Goal: Task Accomplishment & Management: Use online tool/utility

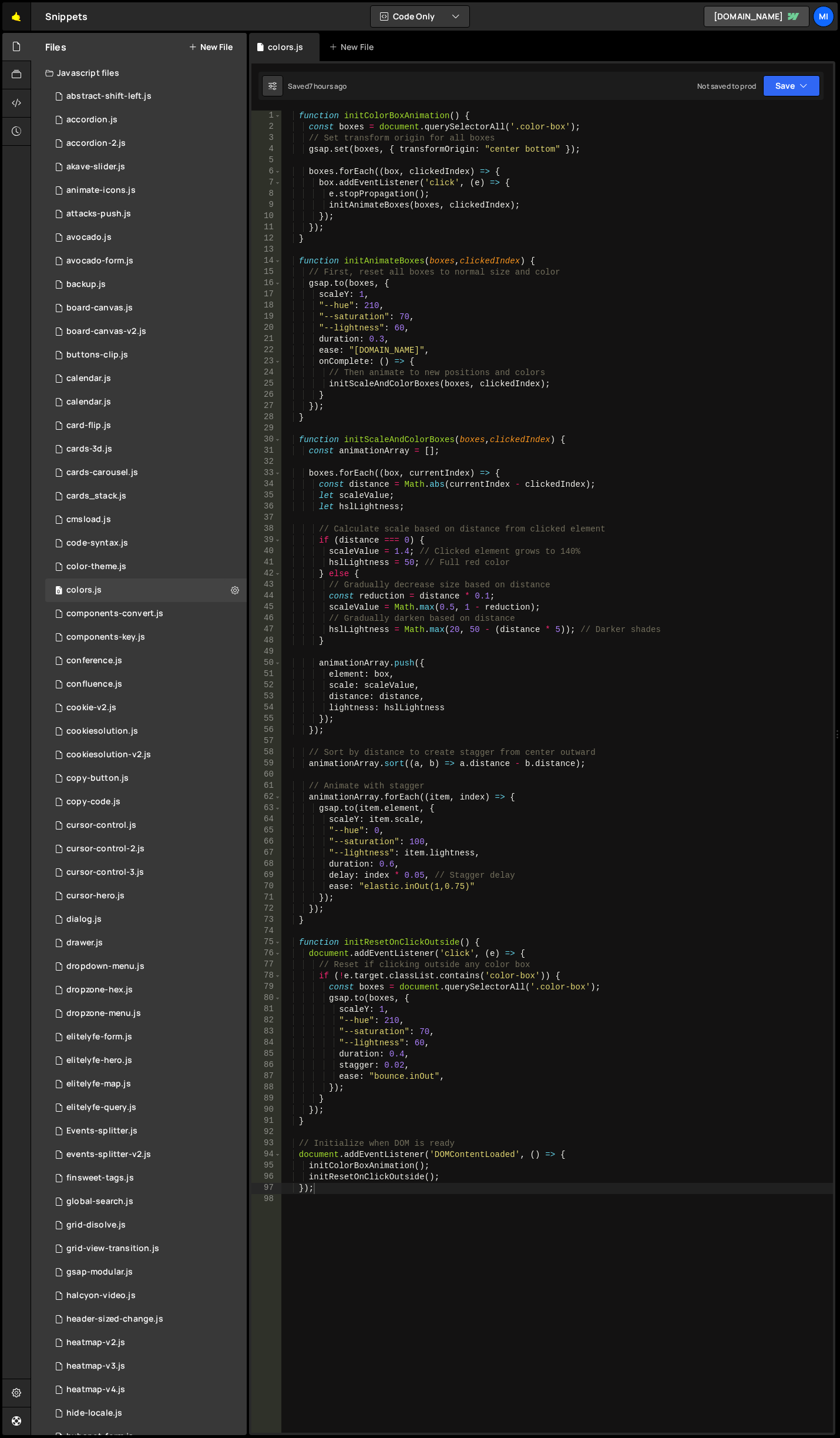
click at [18, 21] on link "🤙" at bounding box center [17, 17] width 29 height 28
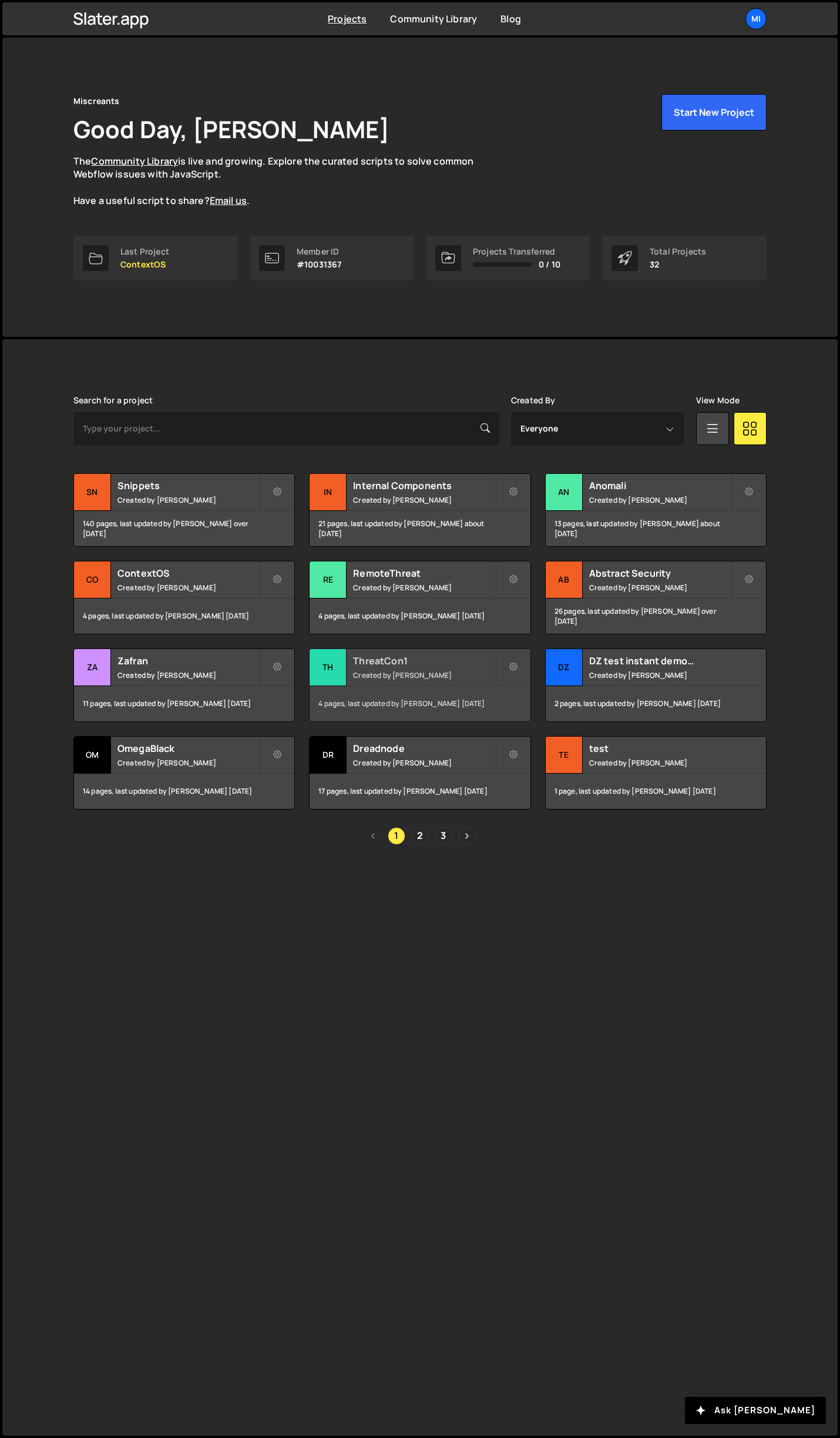
click at [455, 669] on div "ThreatCon1 Created by [PERSON_NAME]" at bounding box center [420, 668] width 220 height 37
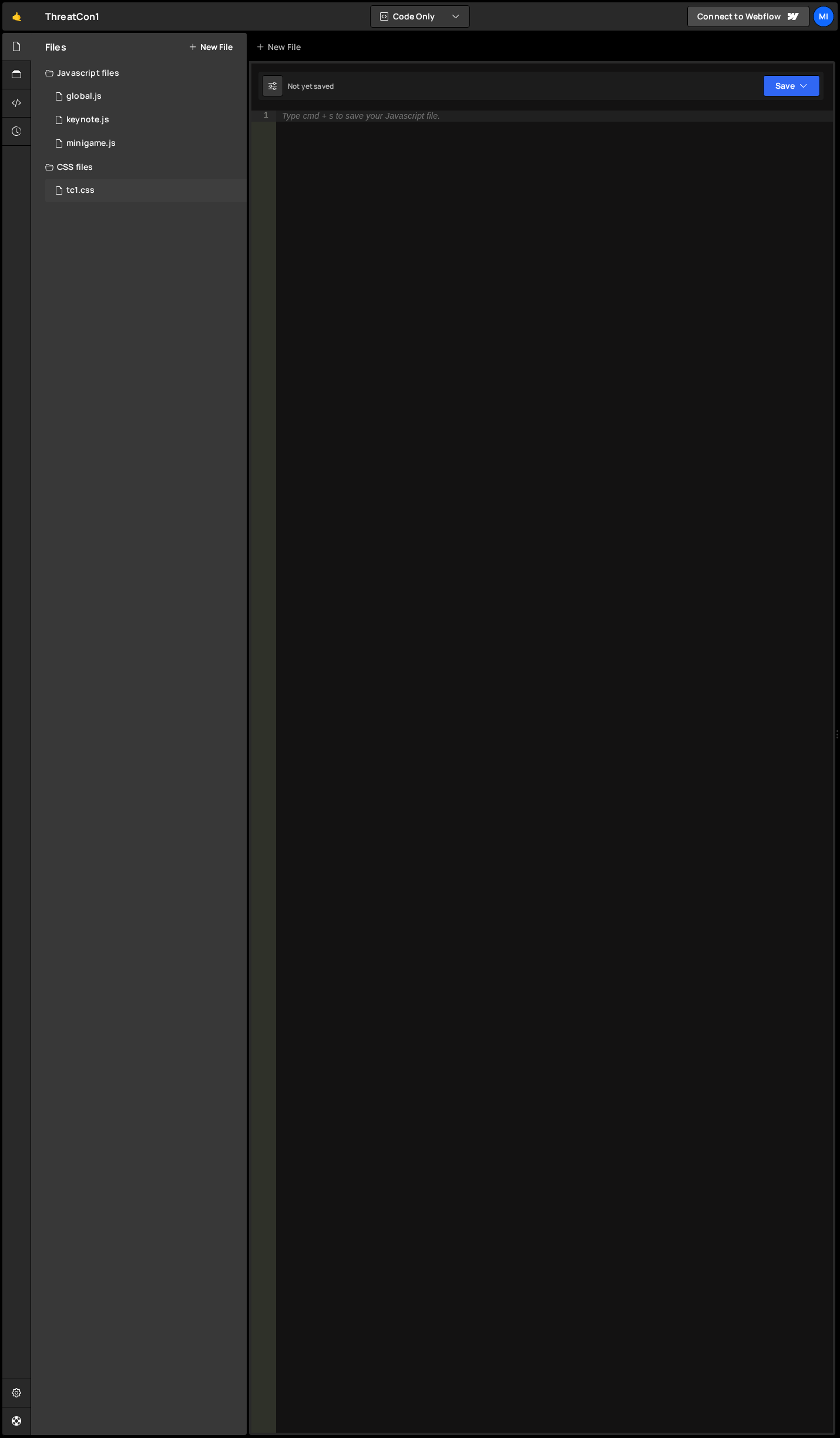
click at [103, 192] on div "tc1.css 0" at bounding box center [146, 190] width 202 height 23
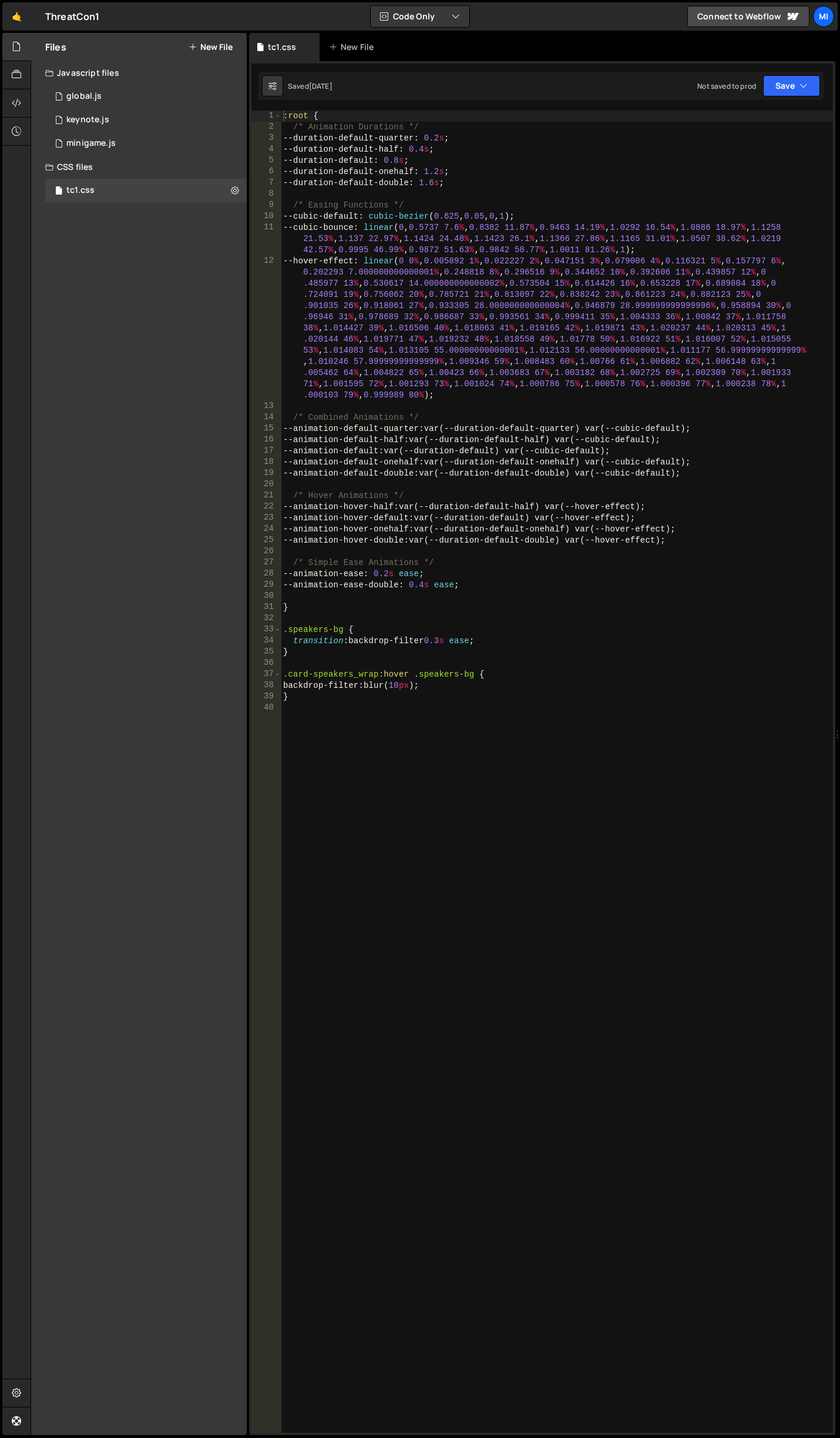
click at [410, 779] on div ":root { /* Animation Durations */ --duration-default-quarter : 0.2 s ; --durati…" at bounding box center [557, 782] width 552 height 1345
type textarea "[data-agenda-session=]"
drag, startPoint x: 402, startPoint y: 726, endPoint x: 260, endPoint y: 719, distance: 142.2
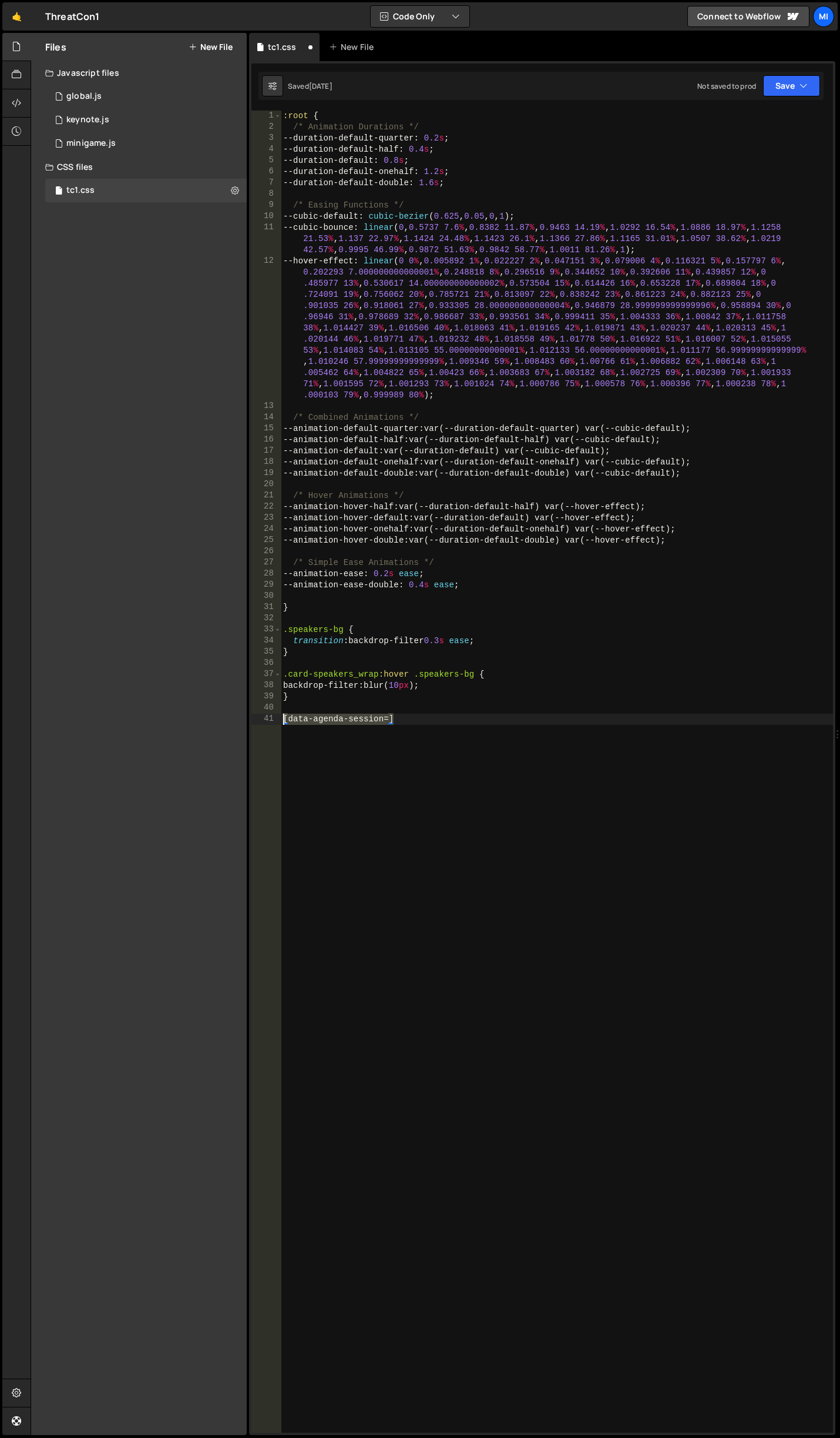
click at [260, 719] on div "[data-agenda-session=] 1 2 3 4 5 6 7 8 9 10 11 12 13 14 15 16 17 18 19 20 21 22…" at bounding box center [542, 771] width 581 height 1322
click at [423, 791] on div ":root { /* Animation Durations */ --duration-default-quarter : 0.2 s ; --durati…" at bounding box center [557, 782] width 552 height 1345
paste textarea "}"
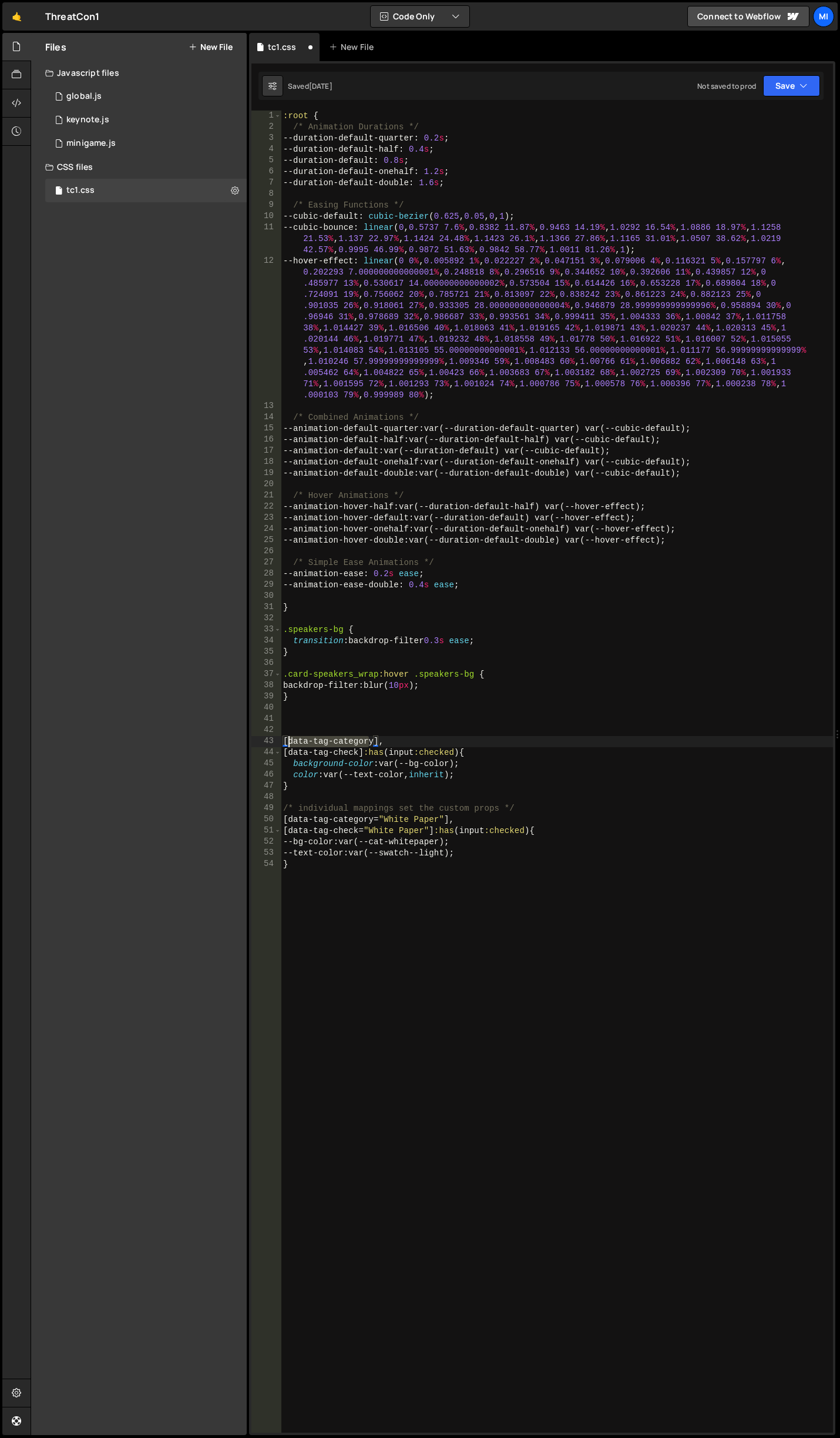
drag, startPoint x: 369, startPoint y: 744, endPoint x: 287, endPoint y: 741, distance: 82.1
click at [287, 741] on div ":root { /* Animation Durations */ --duration-default-quarter : 0.2 s ; --durati…" at bounding box center [557, 782] width 552 height 1345
paste textarea "agenda-session"
drag, startPoint x: 370, startPoint y: 818, endPoint x: 289, endPoint y: 818, distance: 81.0
click at [289, 818] on div ":root { /* Animation Durations */ --duration-default-quarter : 0.2 s ; --durati…" at bounding box center [557, 782] width 552 height 1345
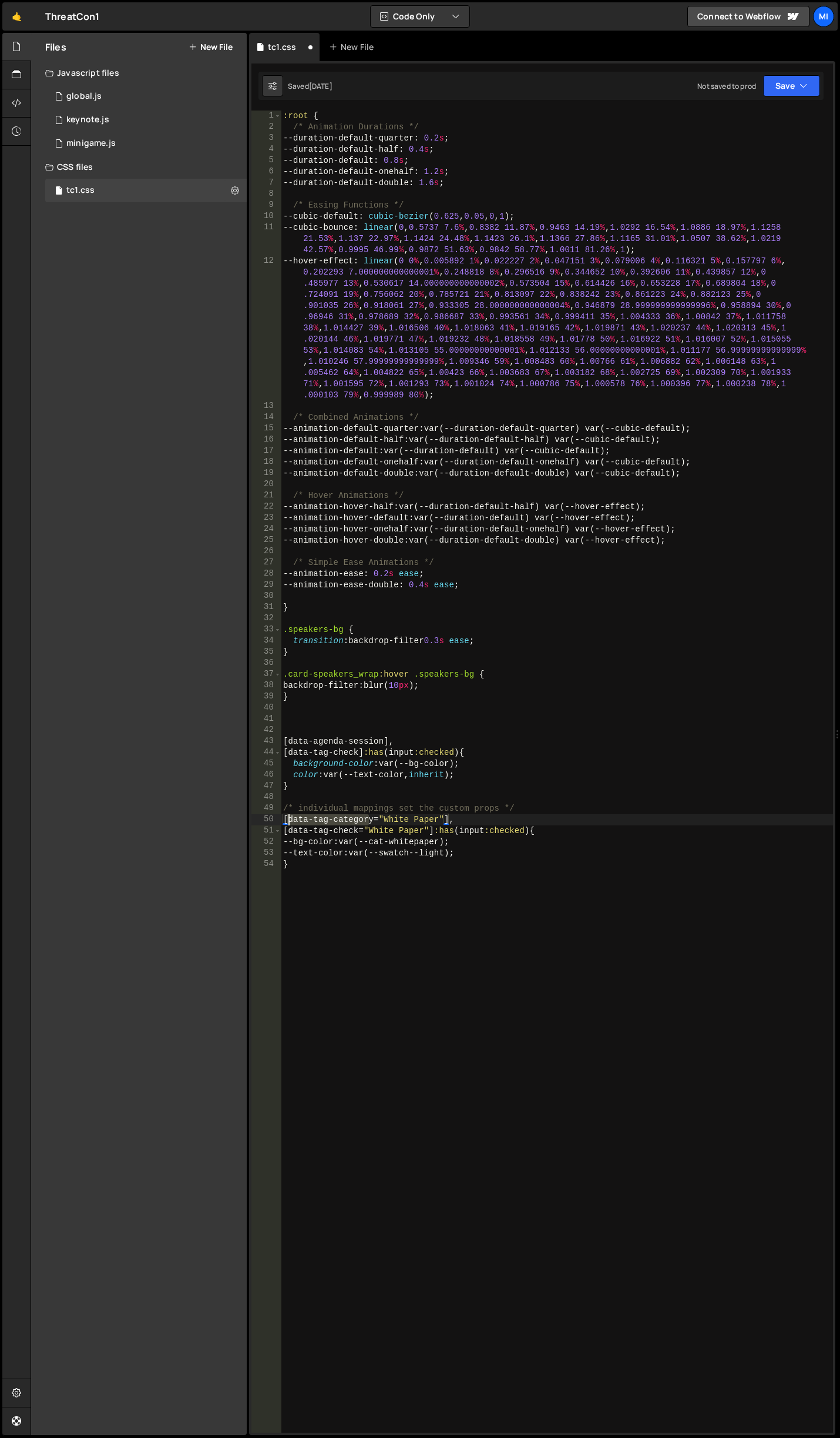
paste textarea "agenda-session"
drag, startPoint x: 400, startPoint y: 815, endPoint x: 450, endPoint y: 821, distance: 50.4
click at [450, 821] on div ":root { /* Animation Durations */ --duration-default-quarter : 0.2 s ; --durati…" at bounding box center [557, 782] width 552 height 1345
drag, startPoint x: 400, startPoint y: 819, endPoint x: 466, endPoint y: 815, distance: 66.1
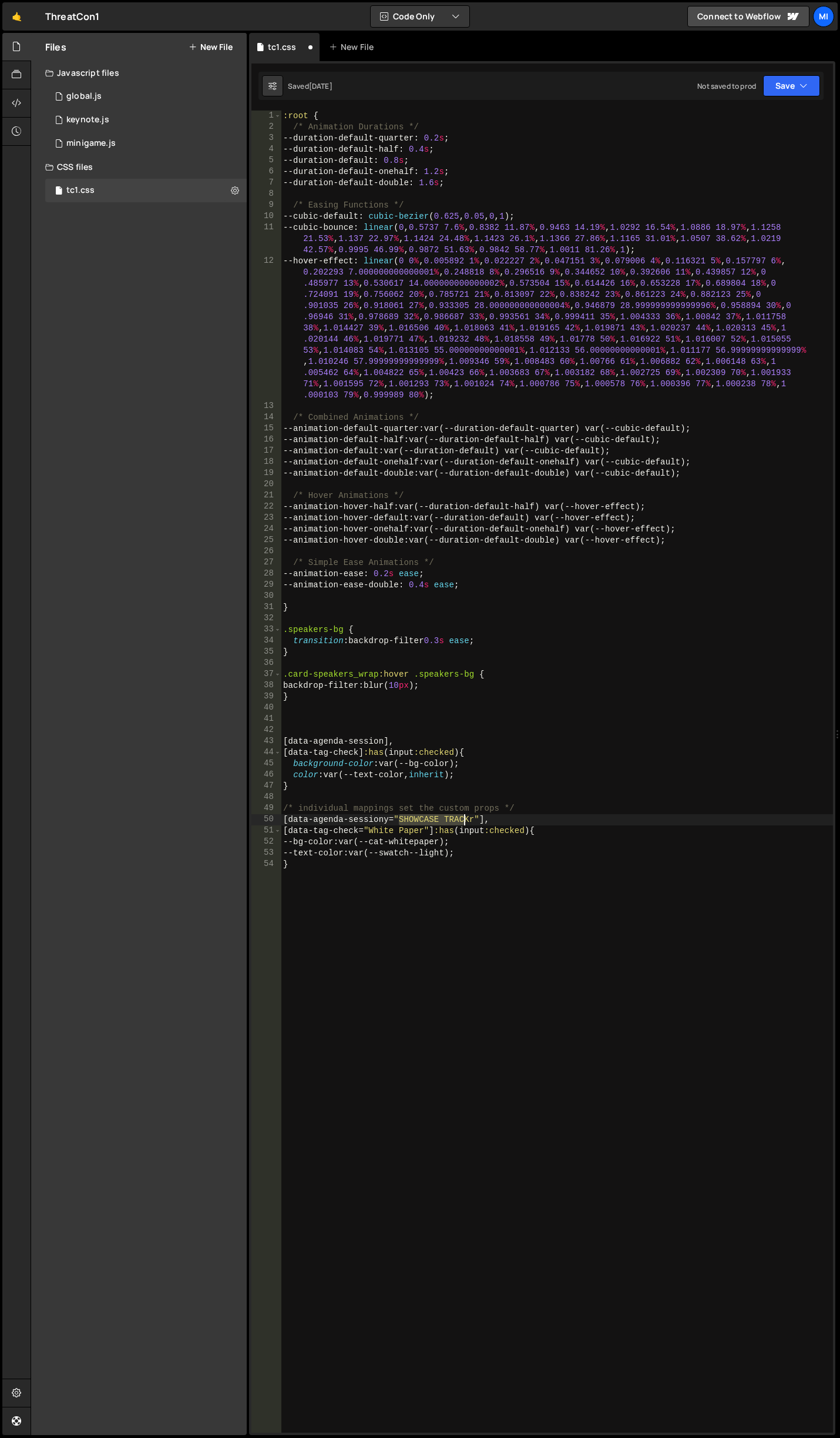
click at [466, 815] on div ":root { /* Animation Durations */ --duration-default-quarter : 0.2 s ; --durati…" at bounding box center [557, 782] width 552 height 1345
click at [470, 815] on div ":root { /* Animation Durations */ --duration-default-quarter : 0.2 s ; --durati…" at bounding box center [557, 782] width 552 height 1345
drag, startPoint x: 466, startPoint y: 818, endPoint x: 440, endPoint y: 821, distance: 26.2
click at [440, 821] on div ":root { /* Animation Durations */ --duration-default-quarter : 0.2 s ; --durati…" at bounding box center [557, 782] width 552 height 1345
drag, startPoint x: 400, startPoint y: 821, endPoint x: 469, endPoint y: 815, distance: 69.3
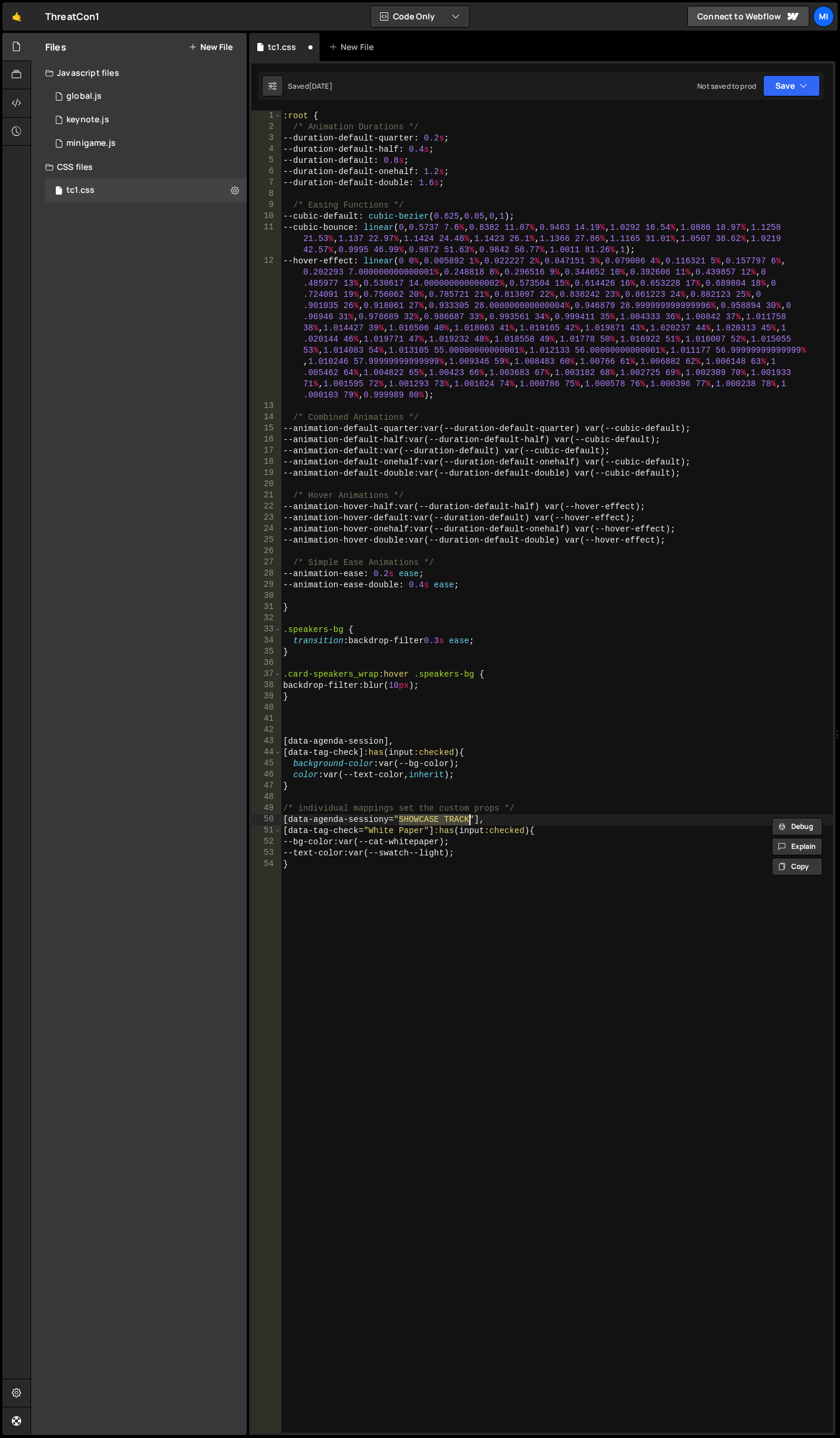
click at [469, 815] on div ":root { /* Animation Durations */ --duration-default-quarter : 0.2 s ; --durati…" at bounding box center [557, 782] width 552 height 1345
drag, startPoint x: 367, startPoint y: 833, endPoint x: 423, endPoint y: 830, distance: 56.1
click at [423, 830] on div ":root { /* Animation Durations */ --duration-default-quarter : 0.2 s ; --durati…" at bounding box center [557, 782] width 552 height 1345
paste textarea "SHOWCASE TRACK"
click at [435, 838] on div ":root { /* Animation Durations */ --duration-default-quarter : 0.2 s ; --durati…" at bounding box center [557, 782] width 552 height 1345
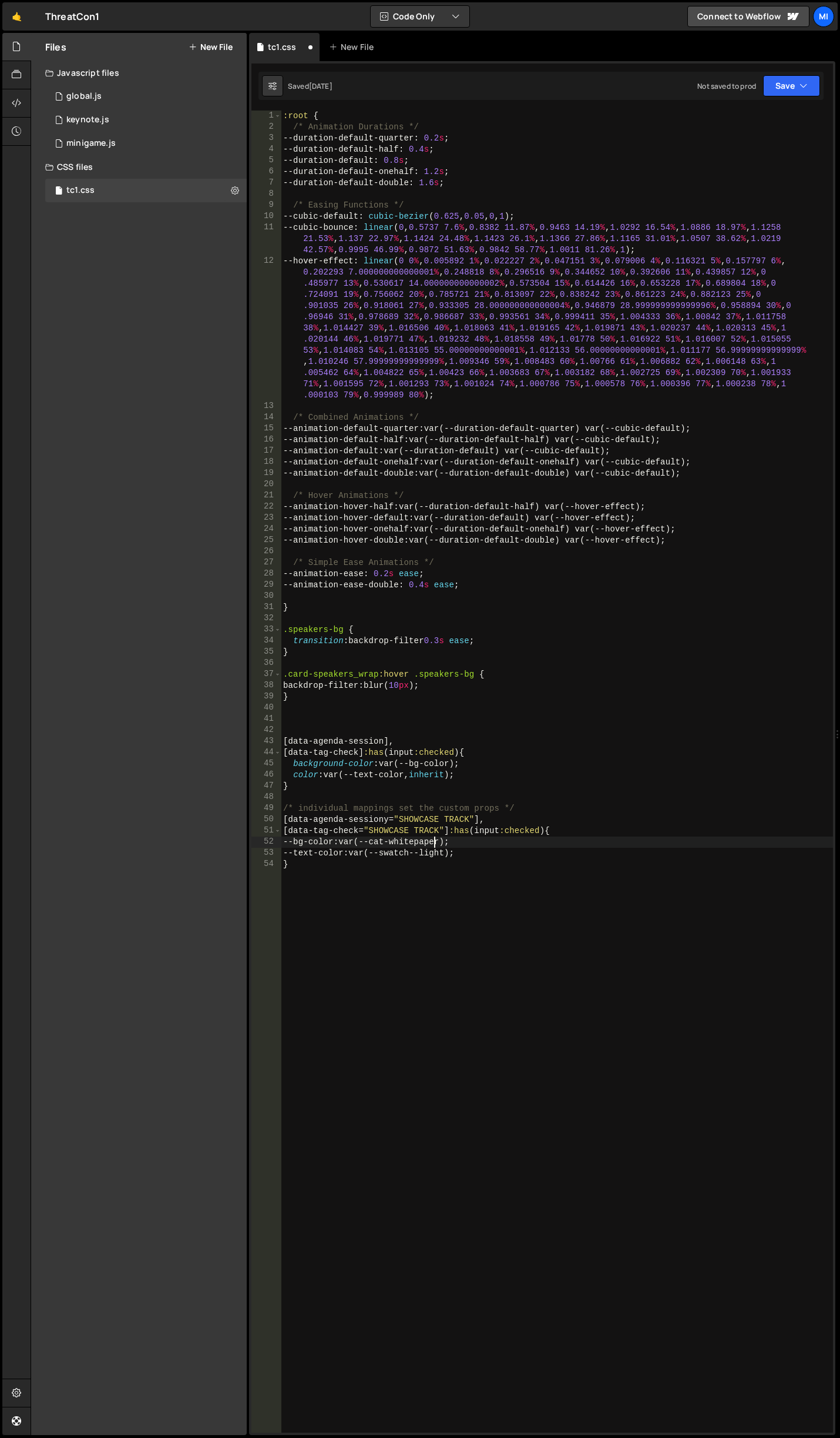
scroll to position [0, 13]
drag, startPoint x: 351, startPoint y: 839, endPoint x: 460, endPoint y: 839, distance: 109.0
click at [460, 839] on div ":root { /* Animation Durations */ --duration-default-quarter : 0.2 s ; --durati…" at bounding box center [557, 782] width 552 height 1345
paste textarea "var(--swatch--brand-1"
type textarea "}"
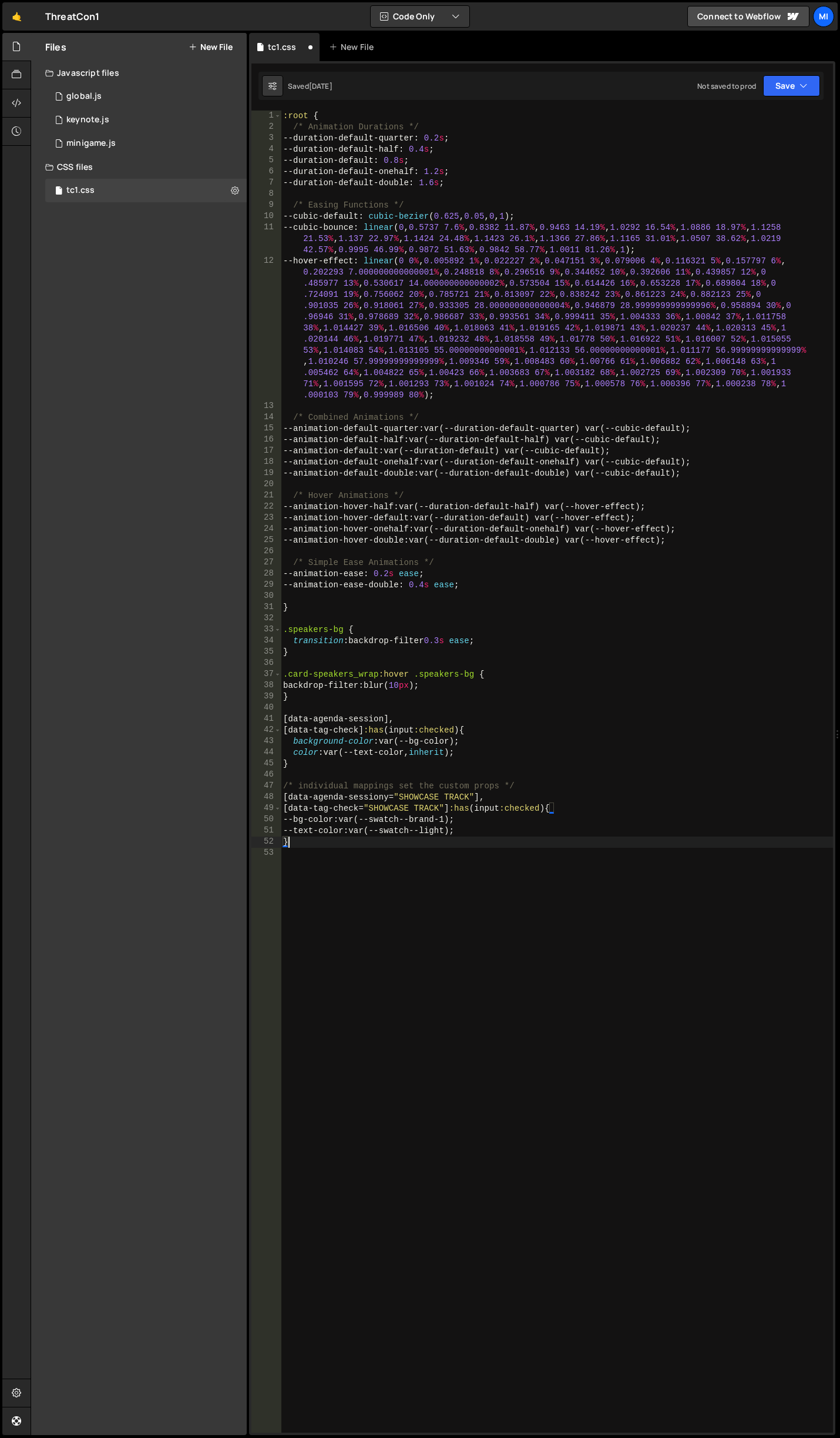
scroll to position [0, 0]
click at [449, 859] on div ":root { /* Animation Durations */ --duration-default-quarter : 0.2 s ; --durati…" at bounding box center [557, 782] width 552 height 1345
click at [421, 758] on div ":root { /* Animation Durations */ --duration-default-quarter : 0.2 s ; --durati…" at bounding box center [557, 782] width 552 height 1345
click at [431, 794] on div ":root { /* Animation Durations */ --duration-default-quarter : 0.2 s ; --durati…" at bounding box center [557, 782] width 552 height 1345
drag, startPoint x: 397, startPoint y: 796, endPoint x: 469, endPoint y: 793, distance: 72.1
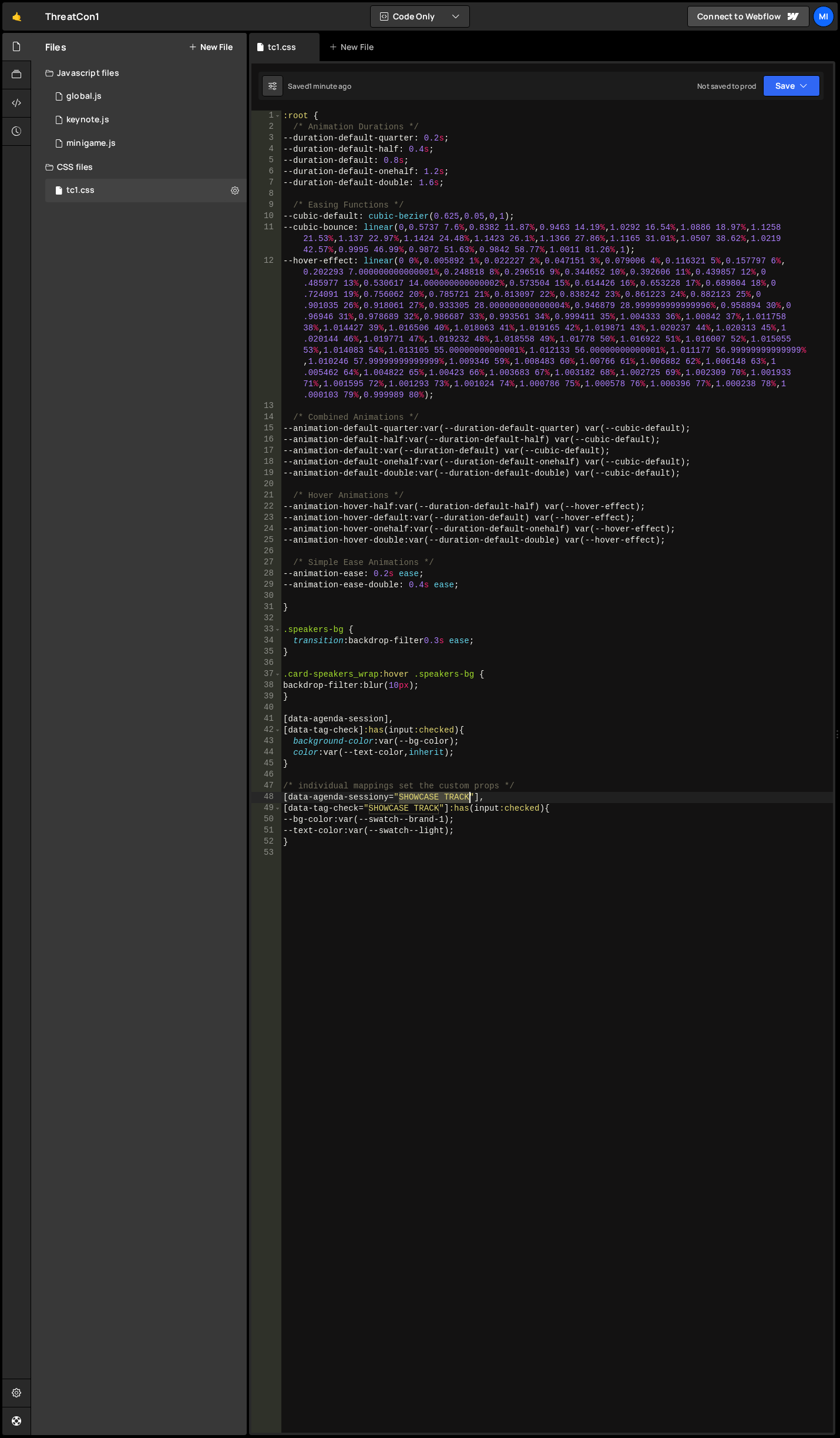
click at [469, 793] on div ":root { /* Animation Durations */ --duration-default-quarter : 0.2 s ; --durati…" at bounding box center [557, 782] width 552 height 1345
paste textarea "howcase Track"
drag, startPoint x: 370, startPoint y: 805, endPoint x: 437, endPoint y: 809, distance: 67.1
click at [437, 809] on div ":root { /* Animation Durations */ --duration-default-quarter : 0.2 s ; --durati…" at bounding box center [557, 782] width 552 height 1345
paste textarea "howcase Track"
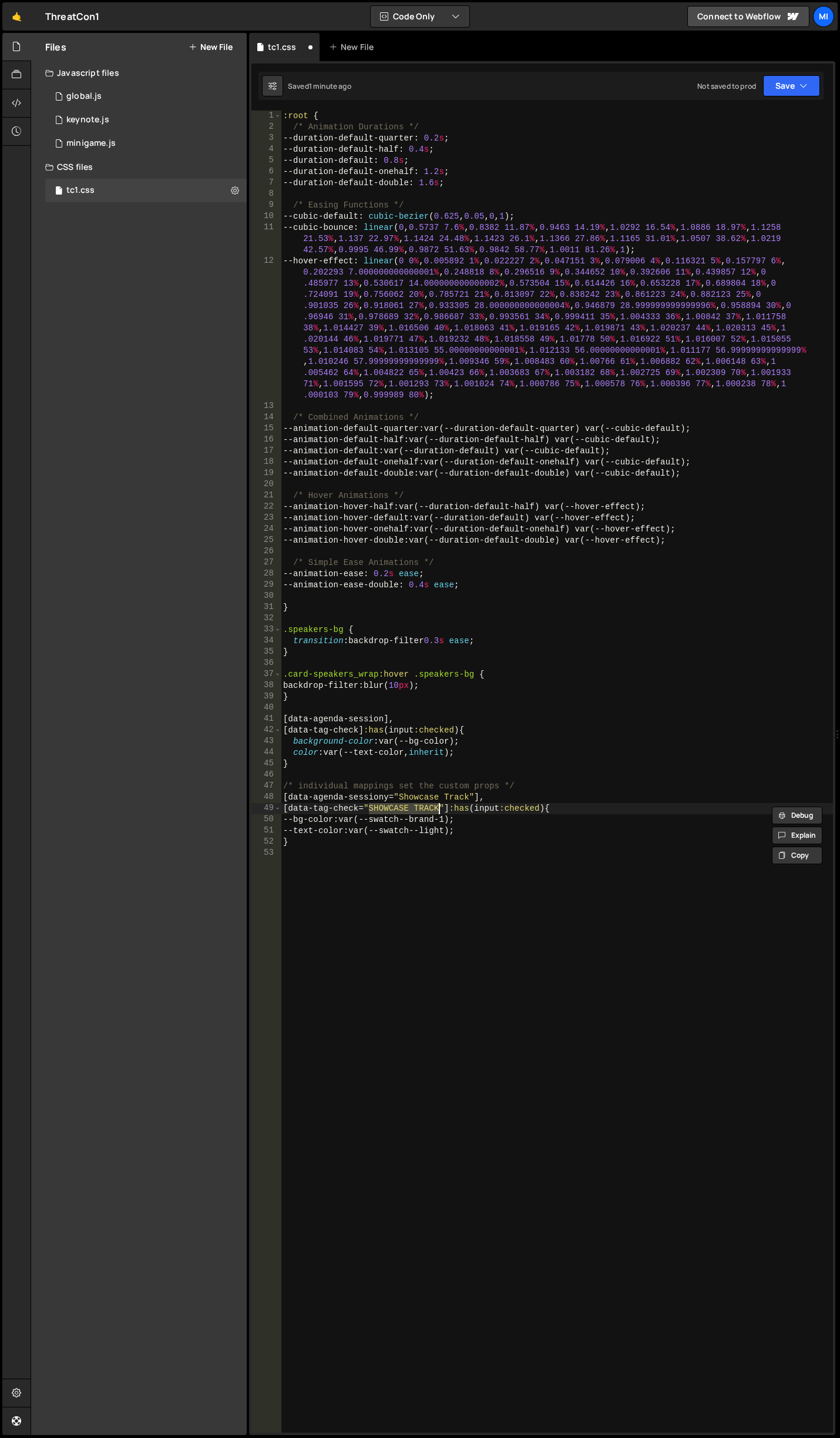
type textarea "[data-tag-check="Showcase Track"]:has(input:checked) {"
click at [504, 595] on div ":root { /* Animation Durations */ --duration-default-quarter : 0.2 s ; --durati…" at bounding box center [557, 782] width 552 height 1345
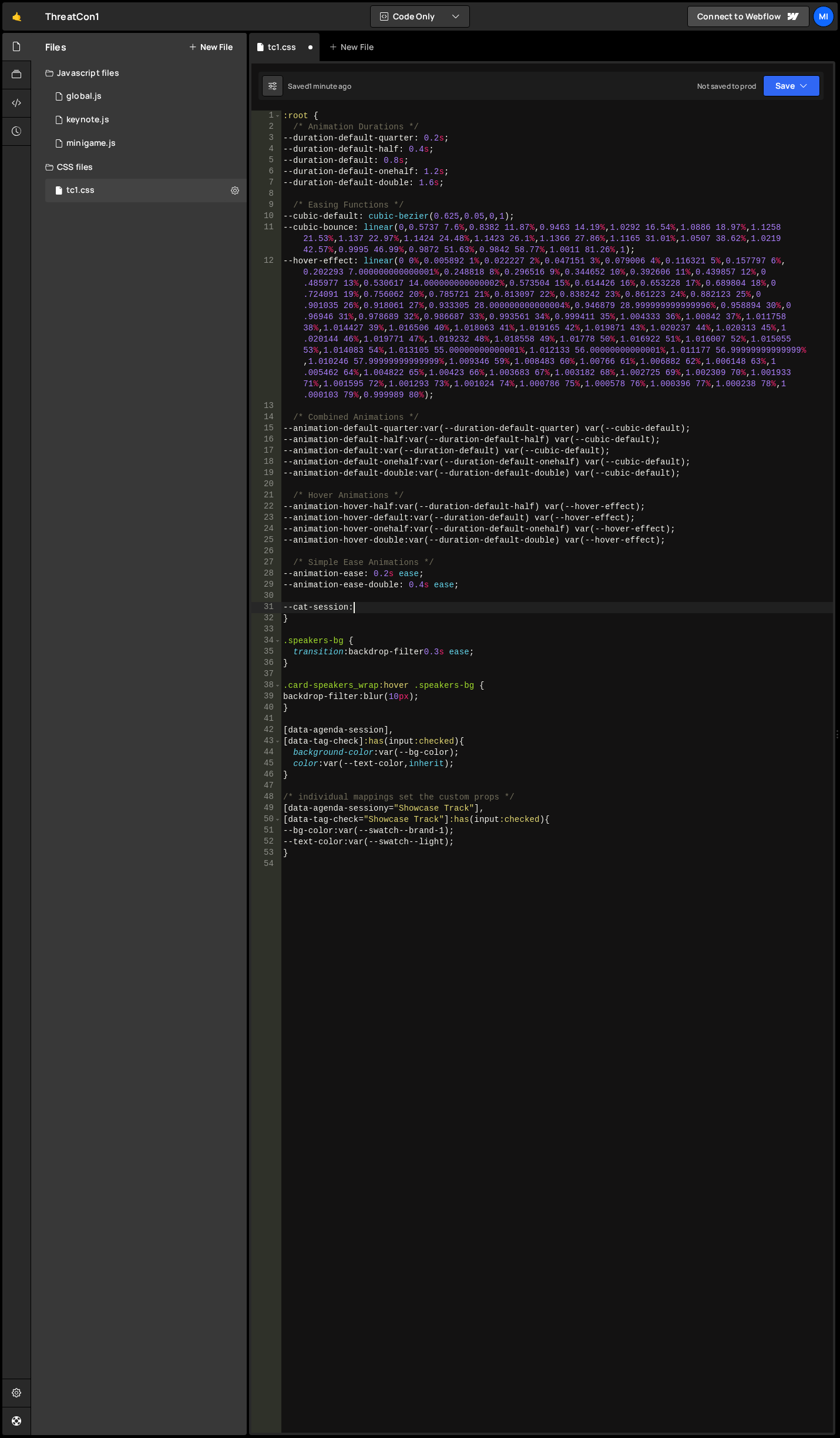
scroll to position [0, 5]
click at [433, 604] on div ":root { /* Animation Durations */ --duration-default-quarter : 0.2 s ; --durati…" at bounding box center [557, 782] width 552 height 1345
paste textarea "#4c4c84"
drag, startPoint x: 346, startPoint y: 604, endPoint x: 231, endPoint y: 598, distance: 115.2
click at [231, 598] on div "Files New File Javascript files 0 global.js 0 0 keynote.js 0 0 minigame.js 0" at bounding box center [435, 734] width 810 height 1403
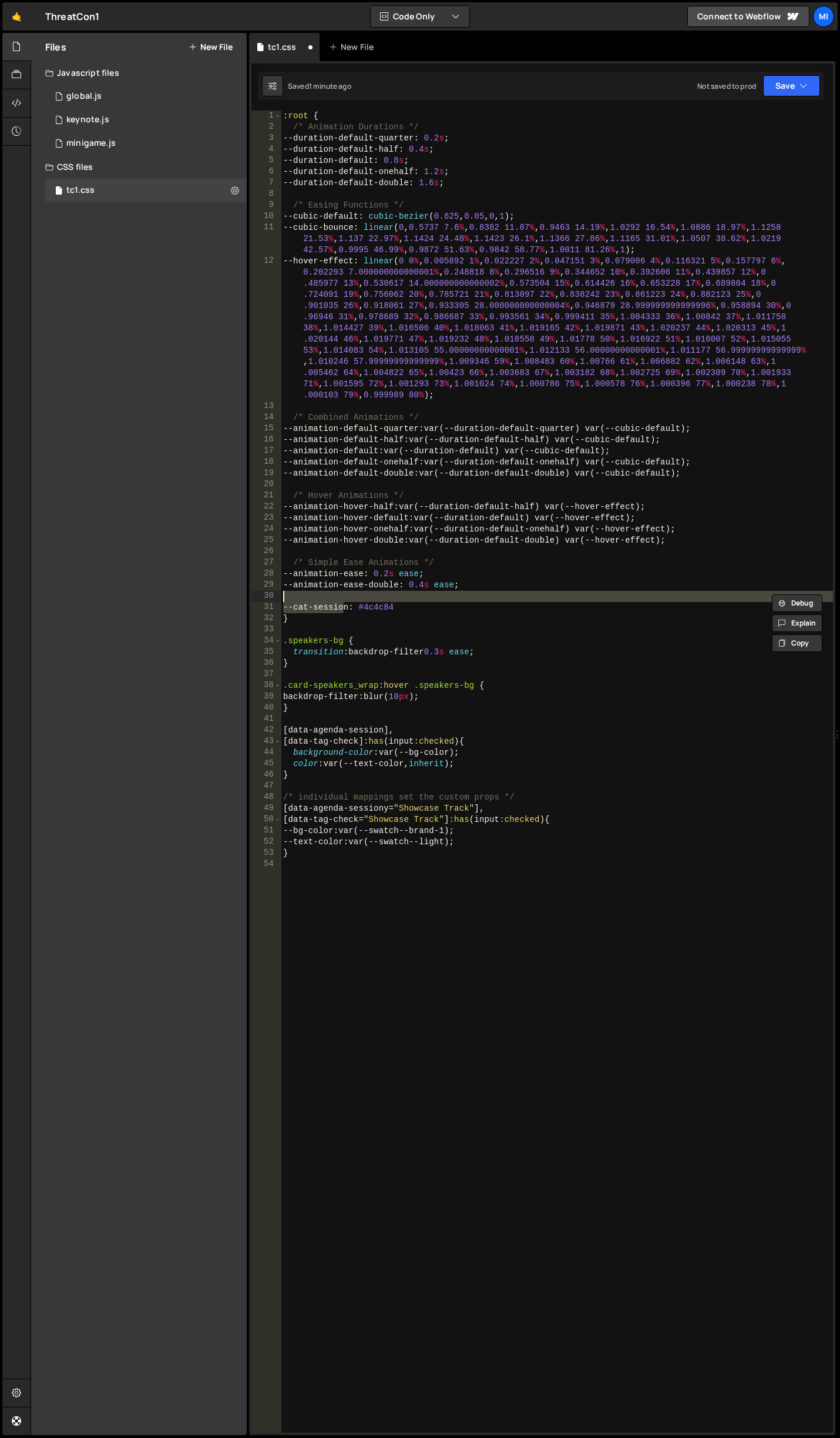
click at [340, 603] on div ":root { /* Animation Durations */ --duration-default-quarter : 0.2 s ; --durati…" at bounding box center [557, 771] width 552 height 1322
drag, startPoint x: 352, startPoint y: 608, endPoint x: 234, endPoint y: 604, distance: 118.1
click at [234, 604] on div "Files New File Javascript files 0 global.js 0 0 keynote.js 0 0 minigame.js 0" at bounding box center [435, 734] width 810 height 1403
click at [341, 608] on div ":root { /* Animation Durations */ --duration-default-quarter : 0.2 s ; --durati…" at bounding box center [557, 771] width 552 height 1322
drag, startPoint x: 349, startPoint y: 608, endPoint x: 268, endPoint y: 608, distance: 81.0
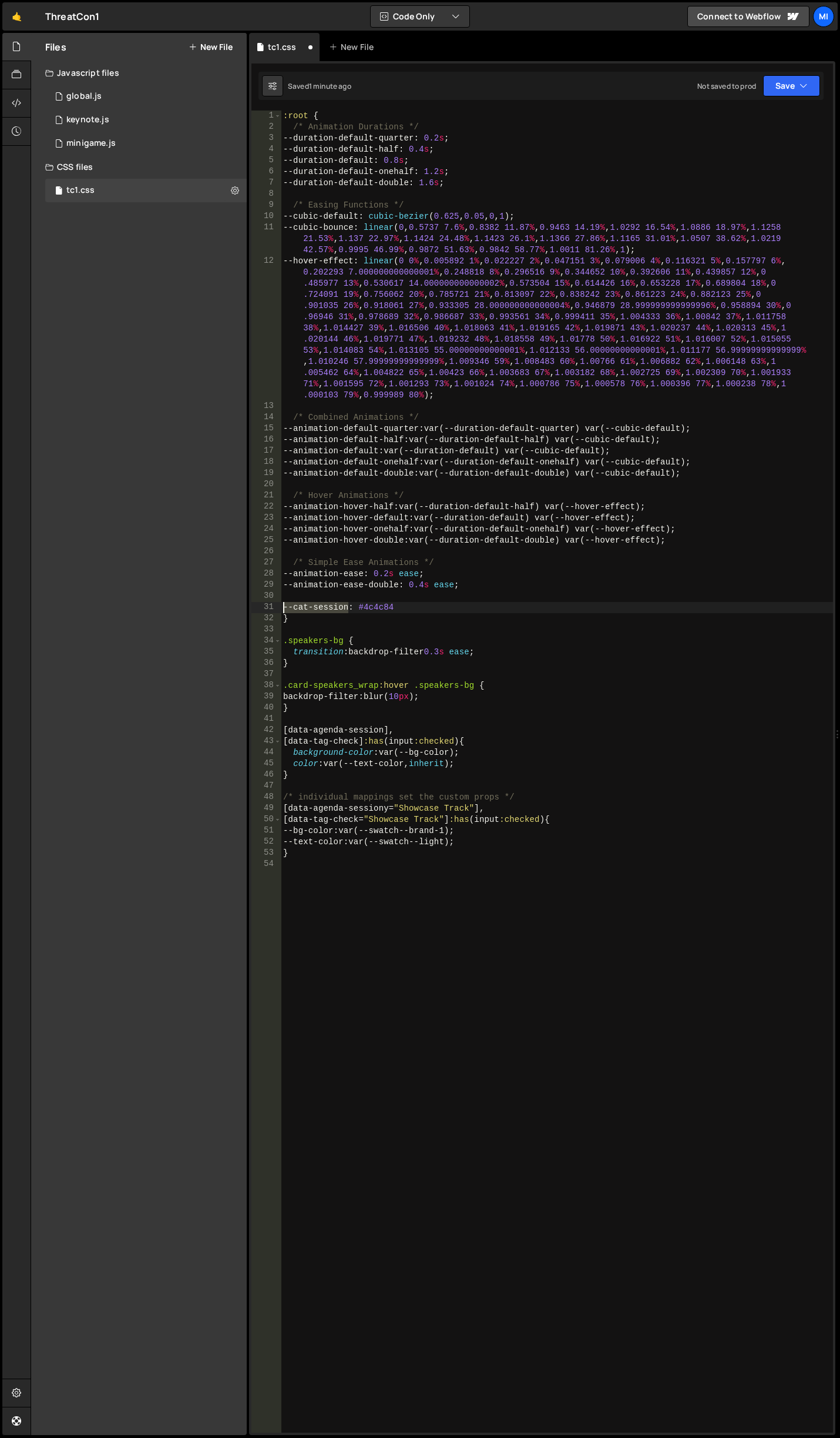
click at [268, 608] on div "--cat-session: #4c4c84 1 2 3 4 5 6 7 8 9 10 11 12 13 14 15 16 17 18 19 20 21 22…" at bounding box center [542, 771] width 581 height 1322
drag, startPoint x: 373, startPoint y: 833, endPoint x: 460, endPoint y: 831, distance: 87.0
click at [460, 831] on div ":root { /* Animation Durations */ --duration-default-quarter : 0.2 s ; --durati…" at bounding box center [557, 782] width 552 height 1345
paste textarea "cat-session"
drag, startPoint x: 383, startPoint y: 806, endPoint x: 383, endPoint y: 759, distance: 47.0
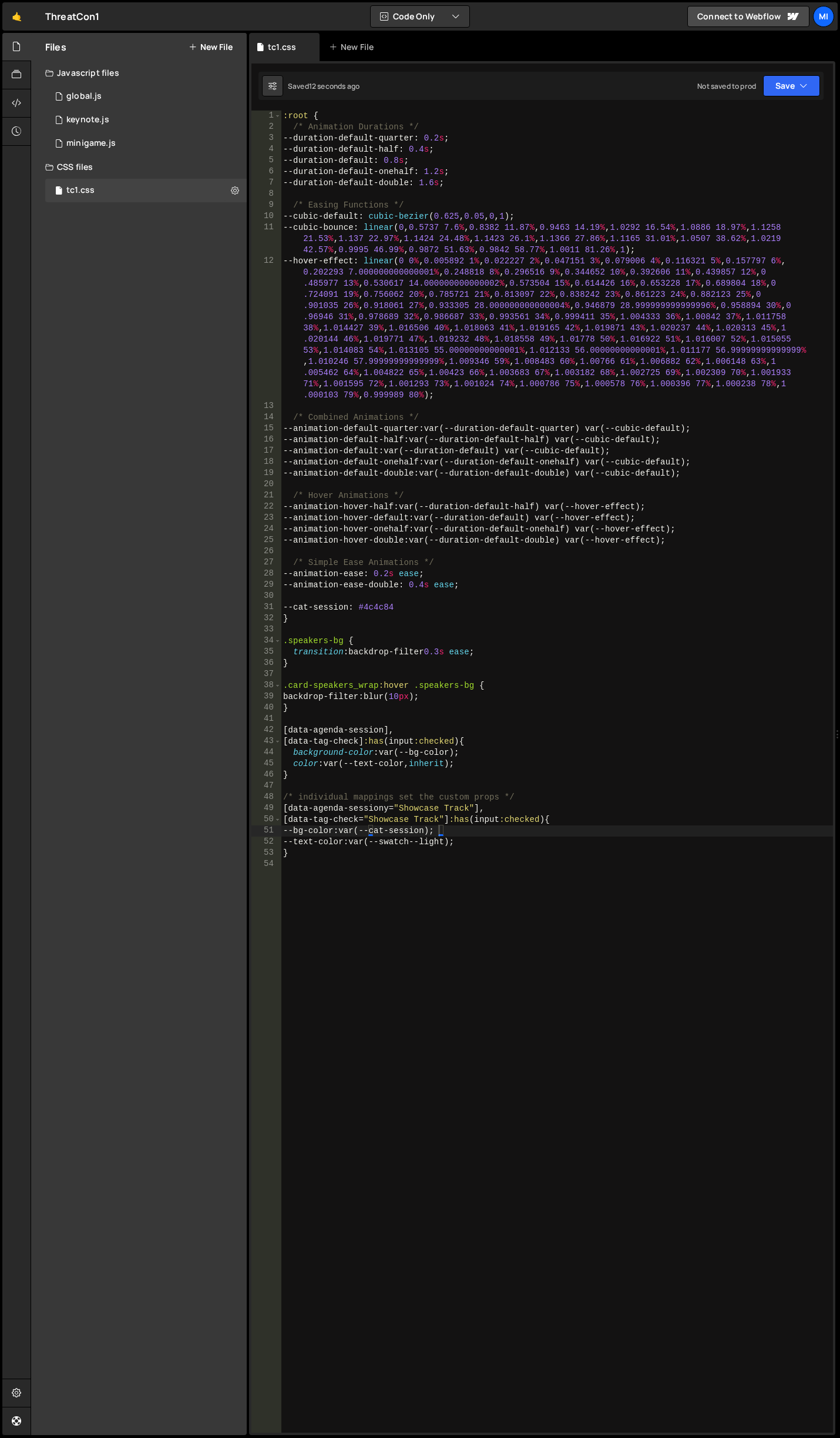
click at [383, 806] on div ":root { /* Animation Durations */ --duration-default-quarter : 0.2 s ; --durati…" at bounding box center [557, 782] width 552 height 1345
click at [456, 612] on div ":root { /* Animation Durations */ --duration-default-quarter : 0.2 s ; --durati…" at bounding box center [557, 782] width 552 height 1345
type textarea "--cat-session: #4c4c84"
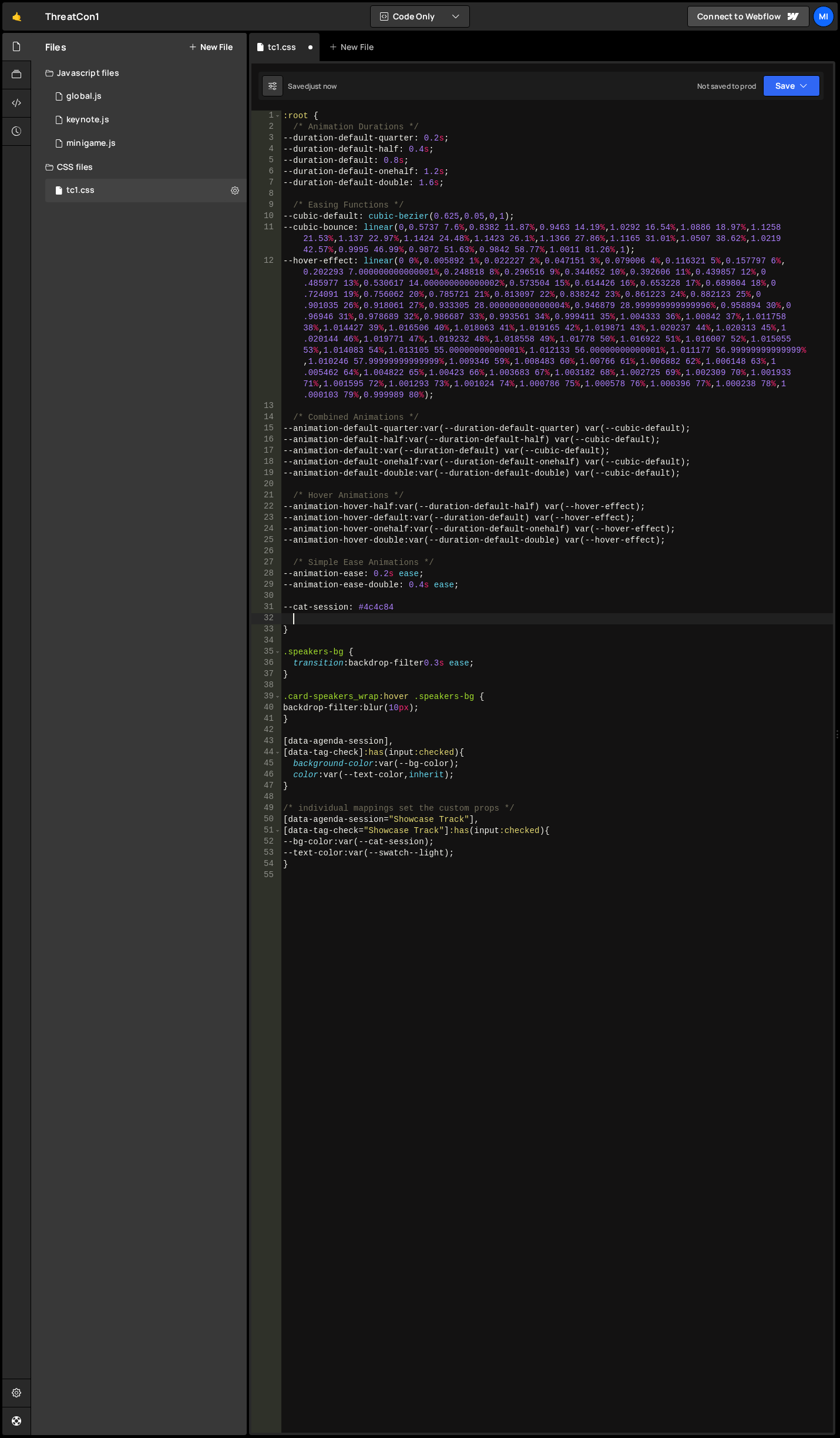
click at [456, 612] on div ":root { /* Animation Durations */ --duration-default-quarter : 0.2 s ; --durati…" at bounding box center [557, 782] width 552 height 1345
type textarea "--cat-track: #4c4c84;"
type textarea "--cat-showcase: #4c4c84;"
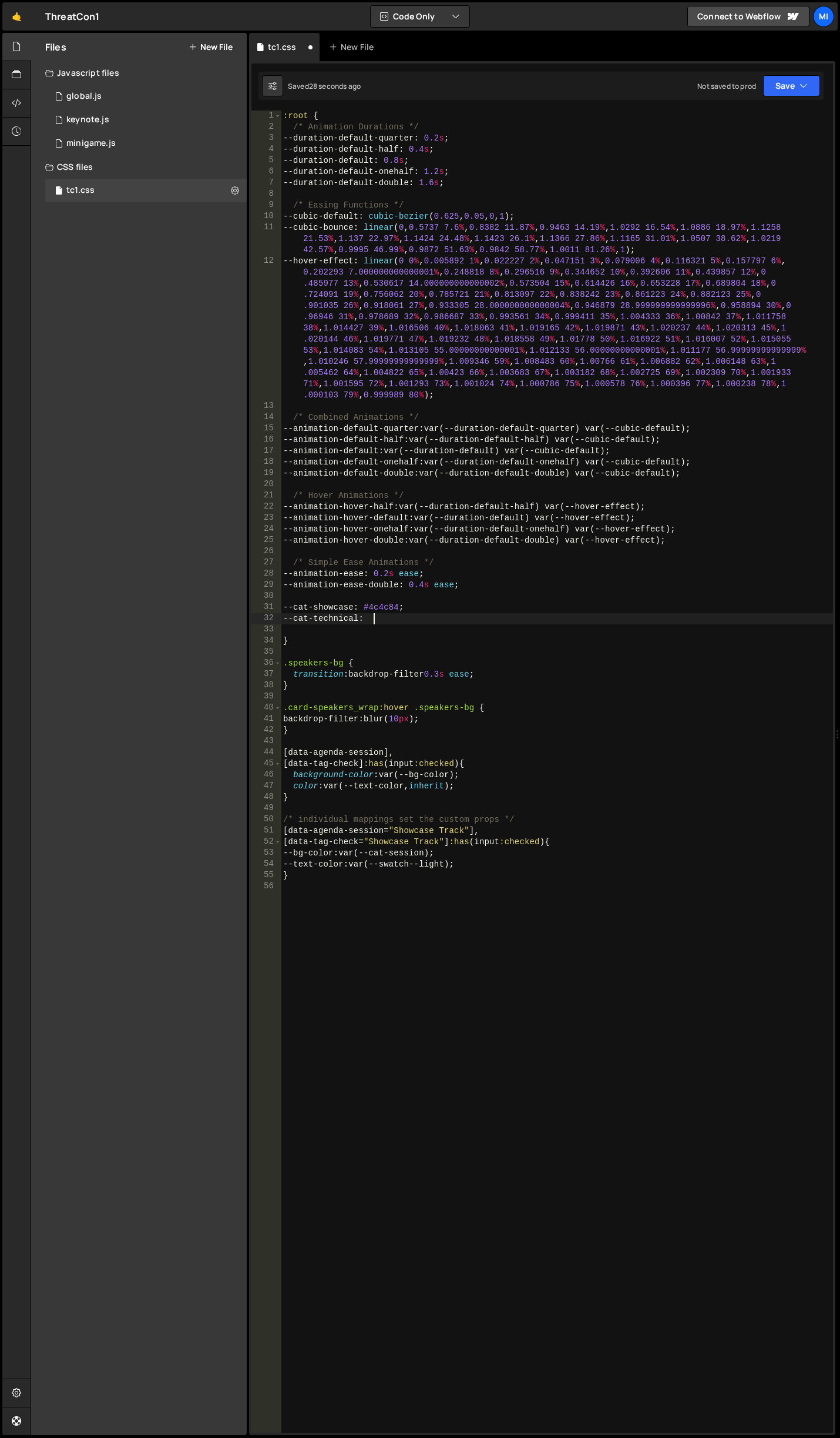
scroll to position [0, 6]
click at [426, 618] on div ":root { /* Animation Durations */ --duration-default-quarter : 0.2 s ; --durati…" at bounding box center [557, 782] width 552 height 1345
paste textarea "#6ad09d"
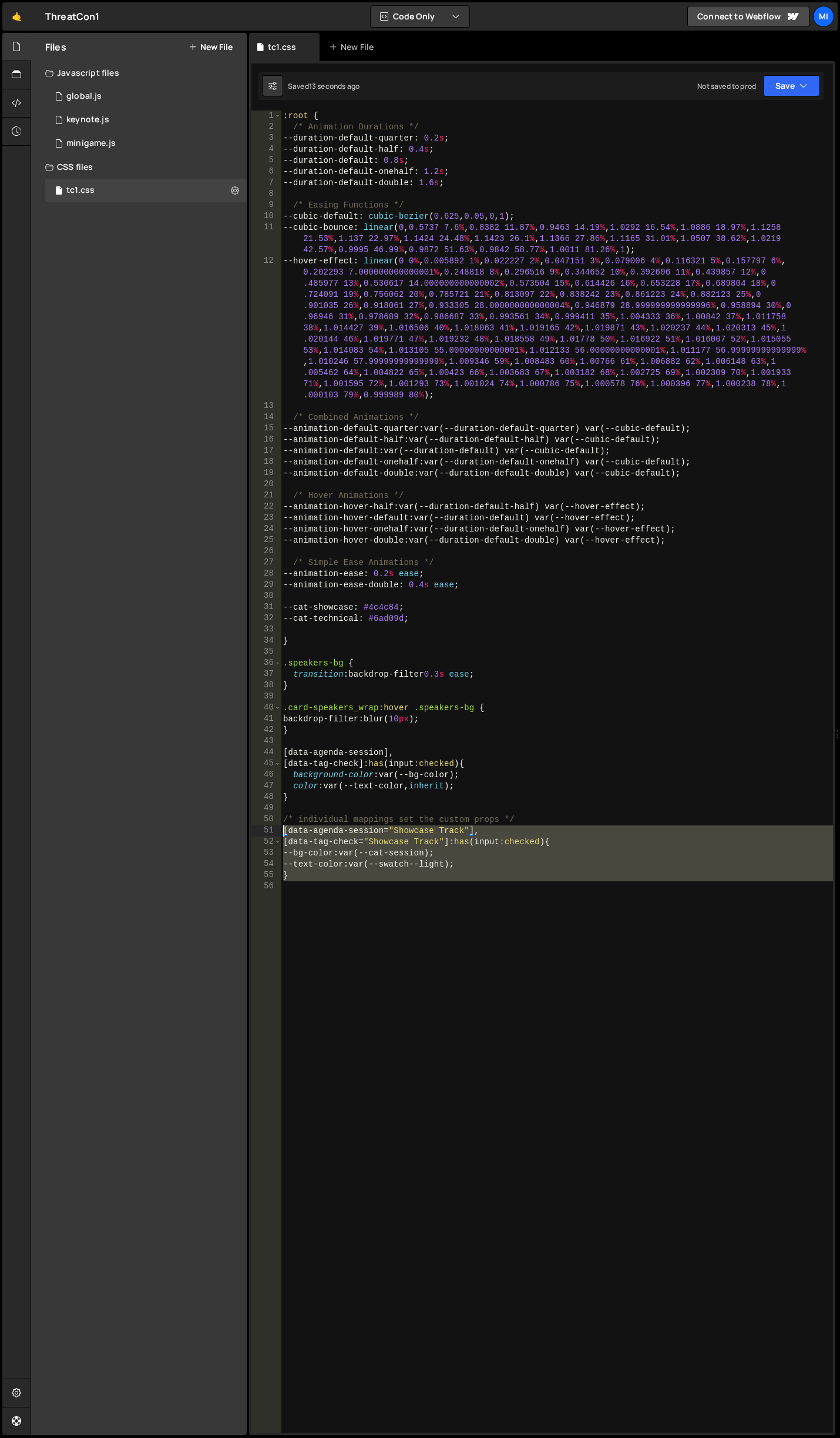
drag, startPoint x: 386, startPoint y: 902, endPoint x: 278, endPoint y: 826, distance: 132.1
click at [278, 826] on div "--cat-technical: #6ad09d; 1 2 3 4 5 6 7 8 9 10 11 12 13 14 15 16 17 18 19 20 21…" at bounding box center [542, 771] width 581 height 1322
type textarea "[data-agenda-session="Showcase Track"], [data-tag-check="Showcase Track"]:has(i…"
click at [334, 905] on div ":root { /* Animation Durations */ --duration-default-quarter : 0.2 s ; --durati…" at bounding box center [557, 771] width 552 height 1322
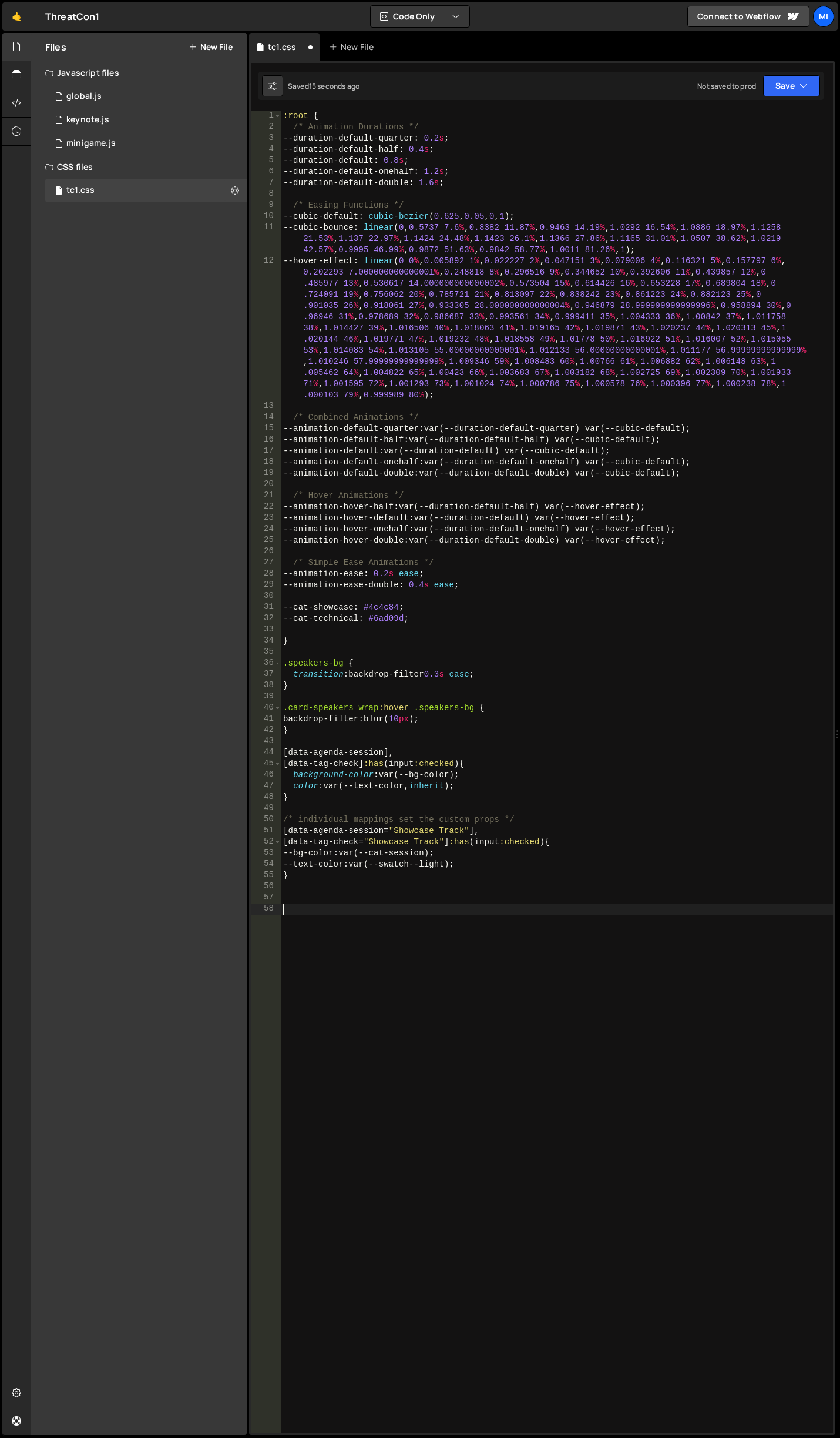
paste textarea "[data-agenda-session="Showcase Track"],"
drag, startPoint x: 395, startPoint y: 906, endPoint x: 463, endPoint y: 907, distance: 68.0
click at [463, 907] on div ":root { /* Animation Durations */ --duration-default-quarter : 0.2 s ; --durati…" at bounding box center [557, 782] width 552 height 1345
paste textarea "Technical"
drag, startPoint x: 288, startPoint y: 620, endPoint x: 367, endPoint y: 619, distance: 79.0
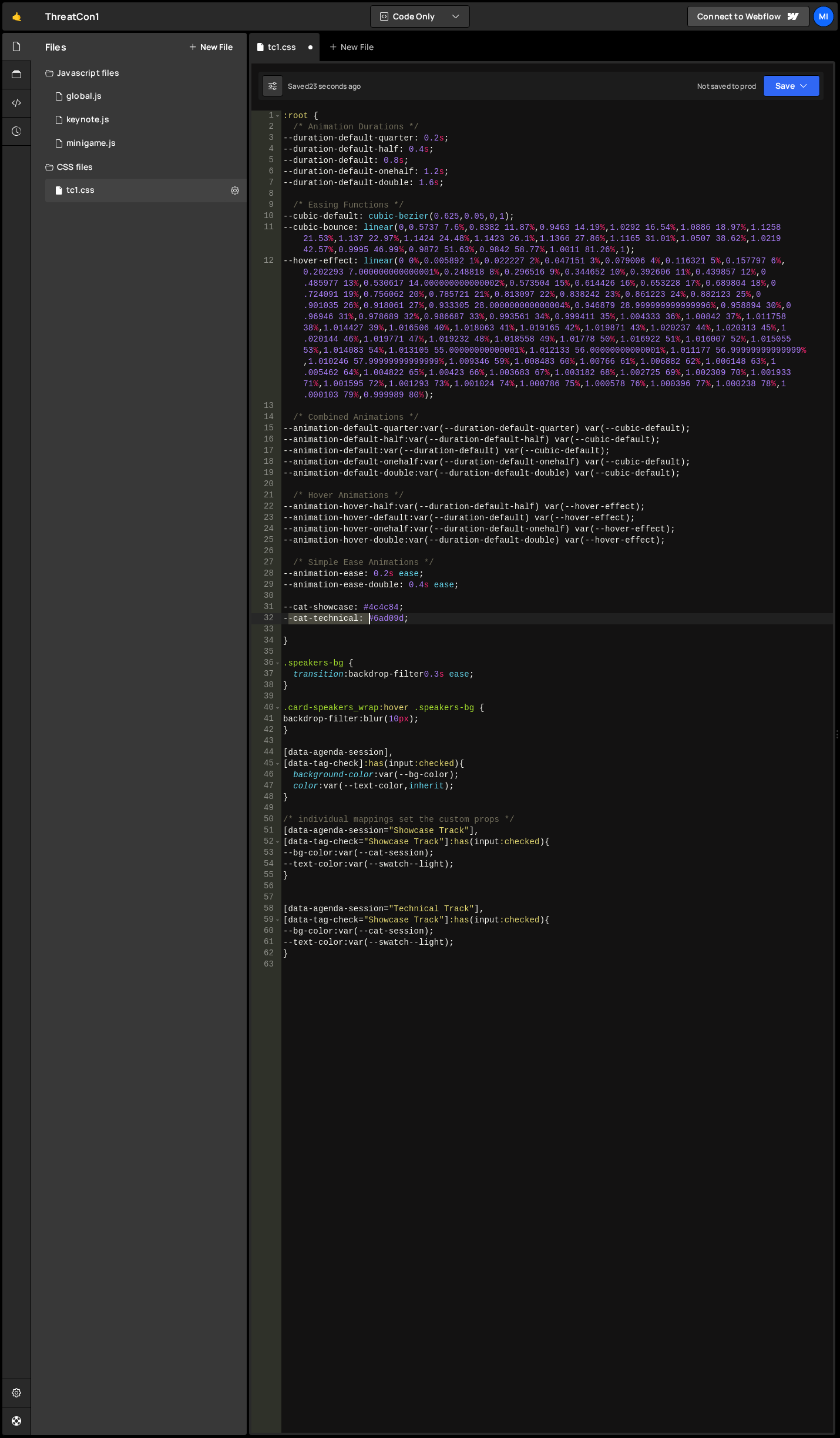
click at [367, 619] on div ":root { /* Animation Durations */ --duration-default-quarter : 0.2 s ; --durati…" at bounding box center [557, 782] width 552 height 1345
drag, startPoint x: 377, startPoint y: 927, endPoint x: 438, endPoint y: 932, distance: 61.2
click at [438, 932] on div ":root { /* Animation Durations */ --duration-default-quarter : 0.2 s ; --durati…" at bounding box center [557, 782] width 552 height 1345
paste textarea "--cat-technical"
drag, startPoint x: 285, startPoint y: 608, endPoint x: 329, endPoint y: 608, distance: 44.0
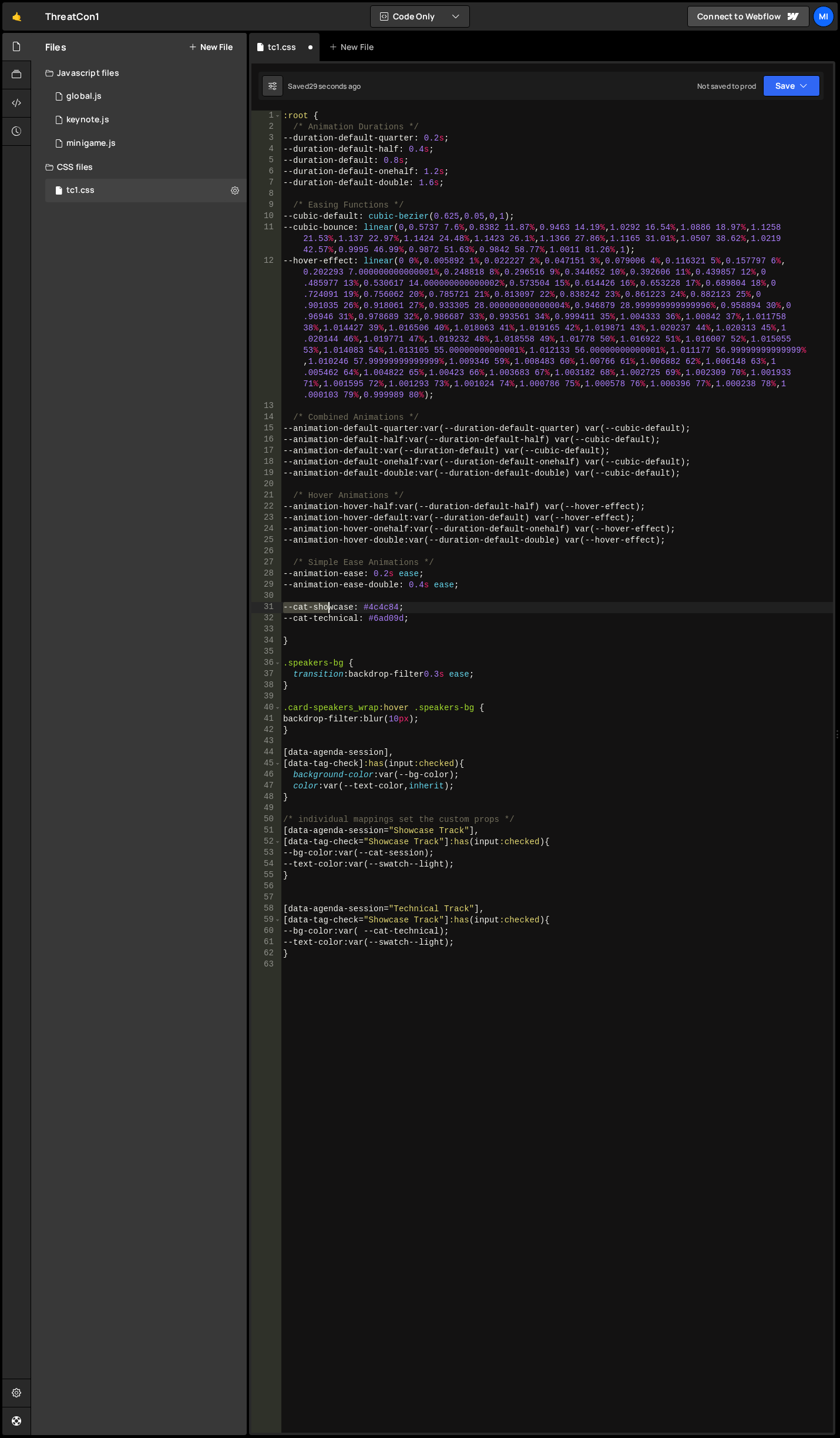
click at [329, 608] on div ":root { /* Animation Durations */ --duration-default-quarter : 0.2 s ; --durati…" at bounding box center [557, 782] width 552 height 1345
drag, startPoint x: 362, startPoint y: 608, endPoint x: 291, endPoint y: 609, distance: 71.0
click at [291, 609] on div ":root { /* Animation Durations */ --duration-default-quarter : 0.2 s ; --durati…" at bounding box center [557, 782] width 552 height 1345
drag, startPoint x: 375, startPoint y: 850, endPoint x: 439, endPoint y: 853, distance: 64.1
click at [439, 853] on div ":root { /* Animation Durations */ --duration-default-quarter : 0.2 s ; --durati…" at bounding box center [557, 782] width 552 height 1345
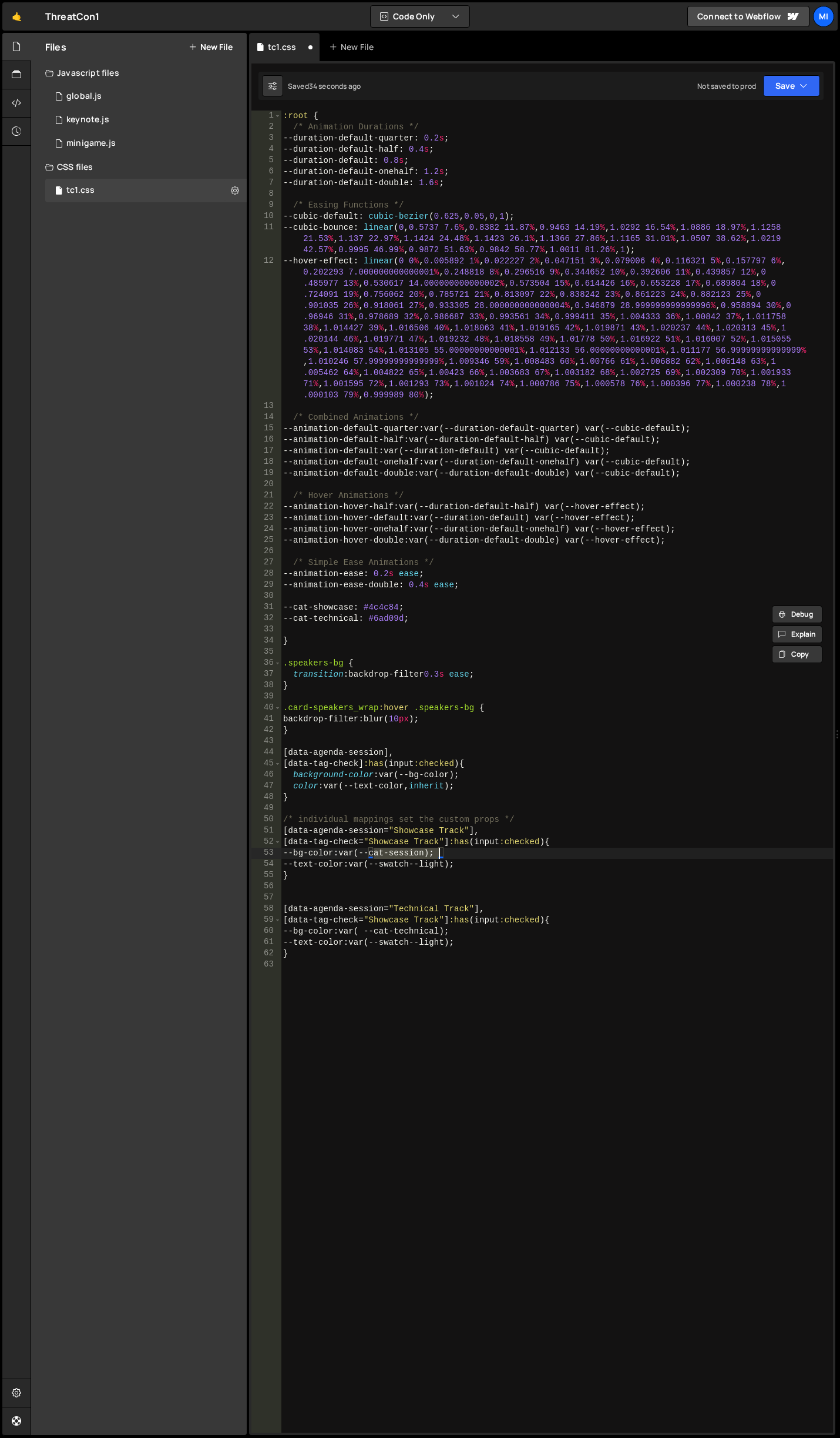
paste textarea "howcase"
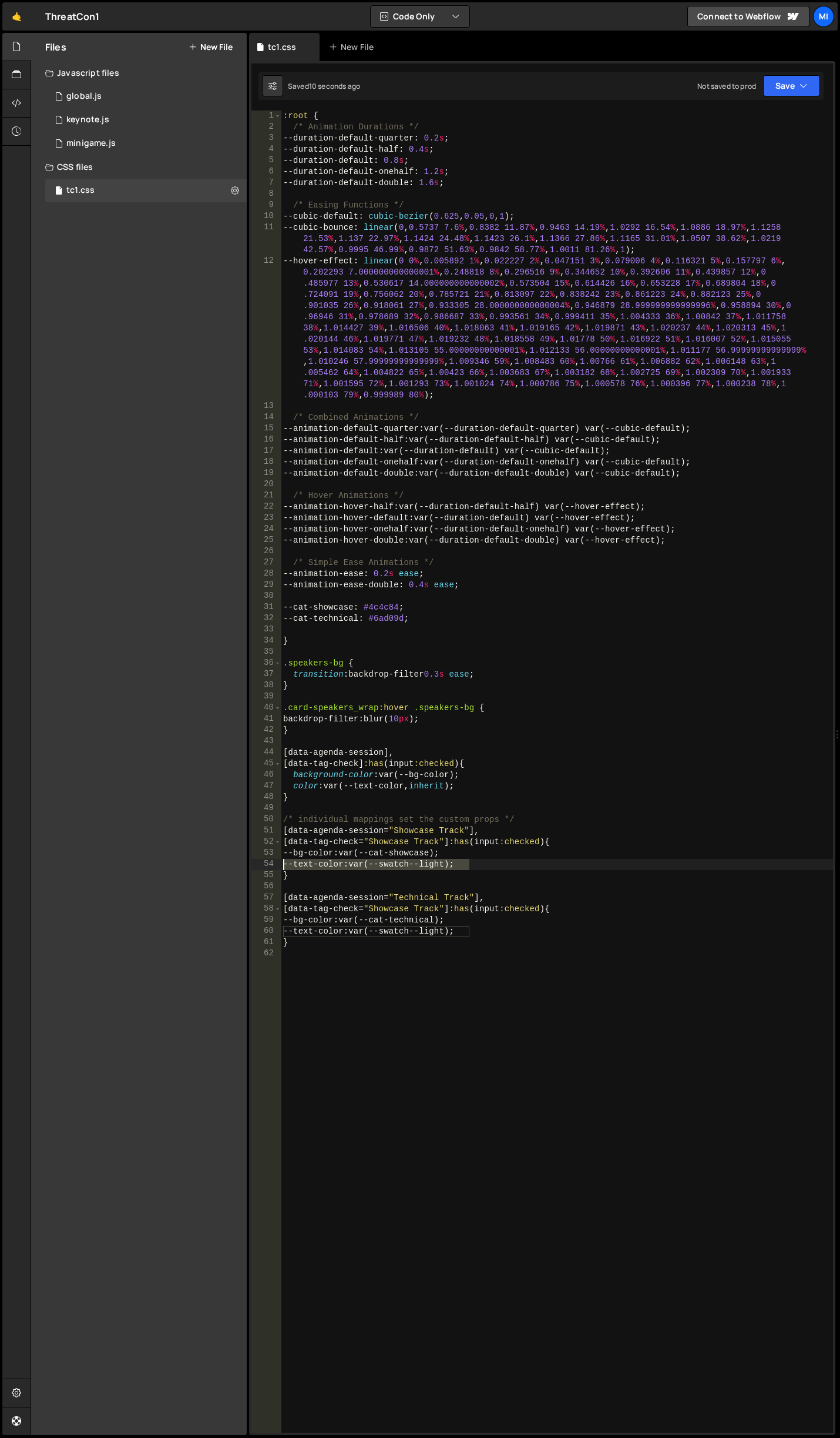
drag, startPoint x: 476, startPoint y: 864, endPoint x: 269, endPoint y: 865, distance: 207.0
click at [269, 865] on div "--bg-color: var(--cat-showcase); 1 2 3 4 5 6 7 8 9 10 11 12 13 14 15 16 17 18 1…" at bounding box center [542, 771] width 581 height 1322
type textarea "--text-color: var(--swatch--light);"
drag, startPoint x: 488, startPoint y: 933, endPoint x: 216, endPoint y: 926, distance: 272.1
click at [216, 926] on div "Files New File Javascript files 0 global.js 0 0 keynote.js 0 0 minigame.js 0" at bounding box center [435, 734] width 810 height 1403
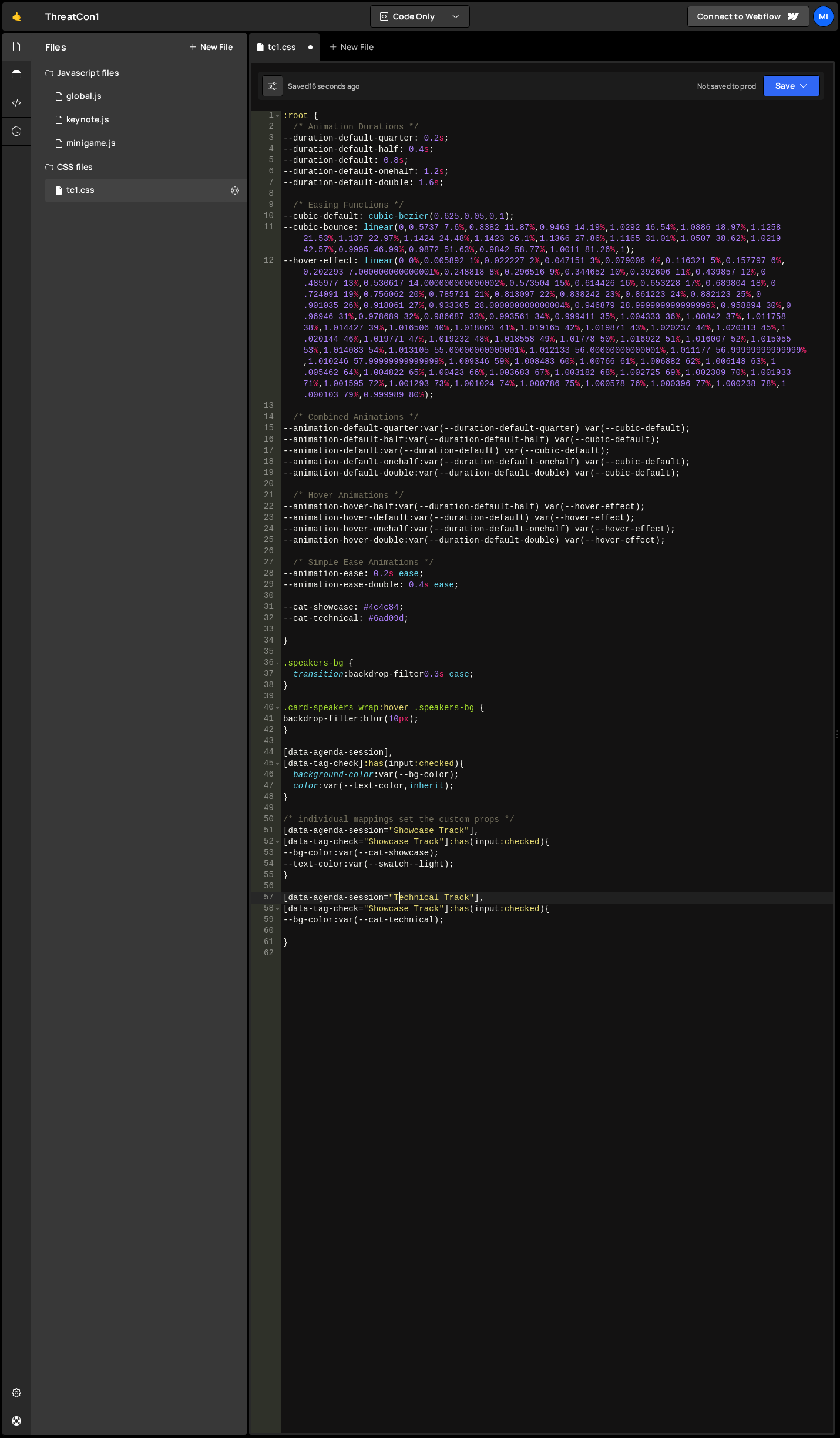
click at [399, 897] on div ":root { /* Animation Durations */ --duration-default-quarter : 0.2 s ; --durati…" at bounding box center [557, 782] width 552 height 1345
drag, startPoint x: 394, startPoint y: 896, endPoint x: 469, endPoint y: 894, distance: 75.0
click at [469, 894] on div ":root { /* Animation Durations */ --duration-default-quarter : 0.2 s ; --durati…" at bounding box center [557, 782] width 552 height 1345
drag, startPoint x: 367, startPoint y: 911, endPoint x: 440, endPoint y: 908, distance: 73.1
click at [440, 908] on div ":root { /* Animation Durations */ --duration-default-quarter : 0.2 s ; --durati…" at bounding box center [557, 782] width 552 height 1345
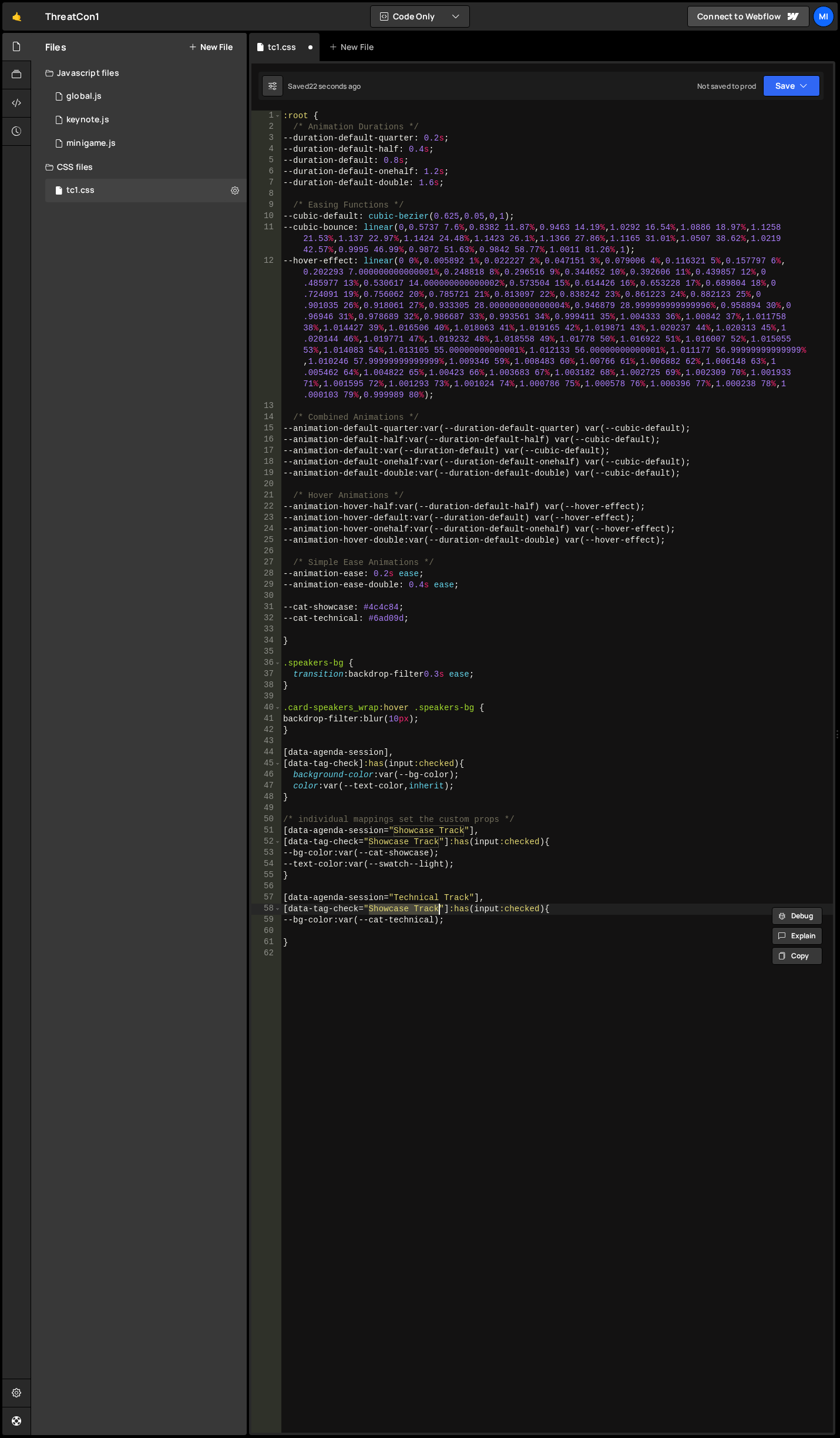
paste textarea "Technical"
drag, startPoint x: 383, startPoint y: 896, endPoint x: 287, endPoint y: 897, distance: 96.0
click at [287, 897] on div ":root { /* Animation Durations */ --duration-default-quarter : 0.2 s ; --durati…" at bounding box center [557, 782] width 552 height 1345
type textarea "[data-agenda-session="Technical Track"],"
click at [385, 936] on div ":root { /* Animation Durations */ --duration-default-quarter : 0.2 s ; --durati…" at bounding box center [557, 782] width 552 height 1345
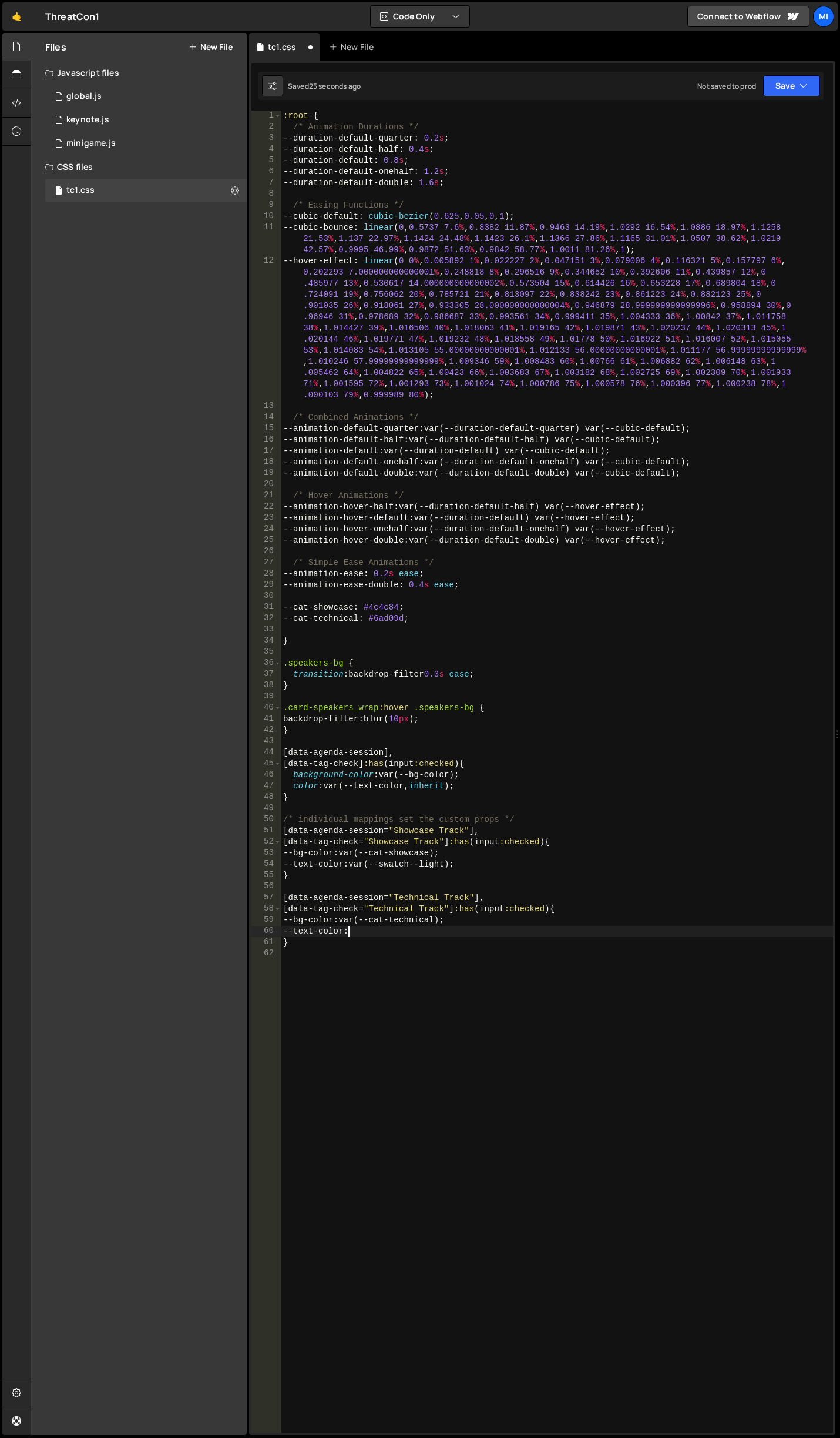
scroll to position [0, 4]
paste textarea "#121826"
type textarea "--text-color: #121826;"
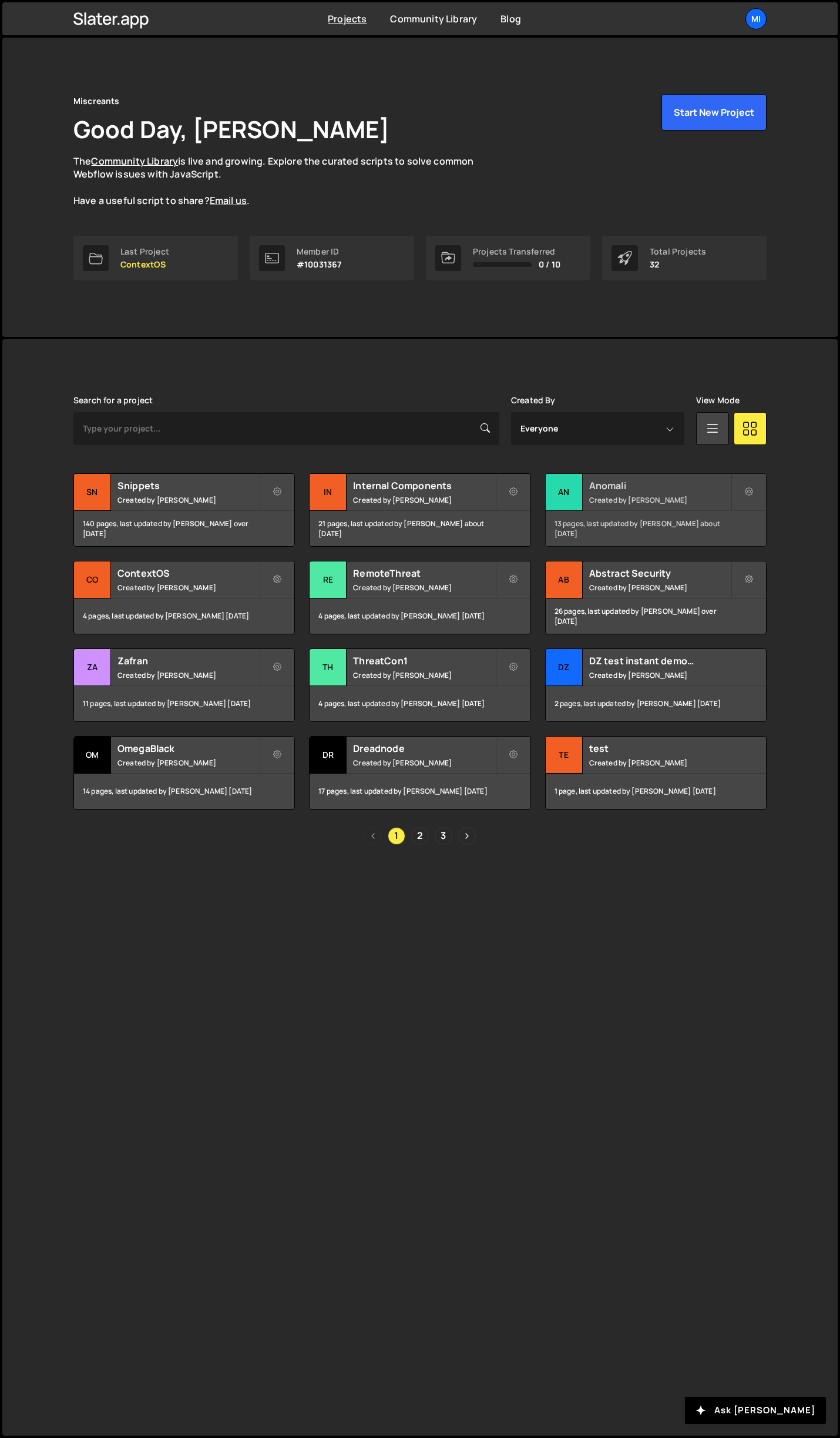
click at [657, 481] on h2 "Anomali" at bounding box center [661, 485] width 142 height 13
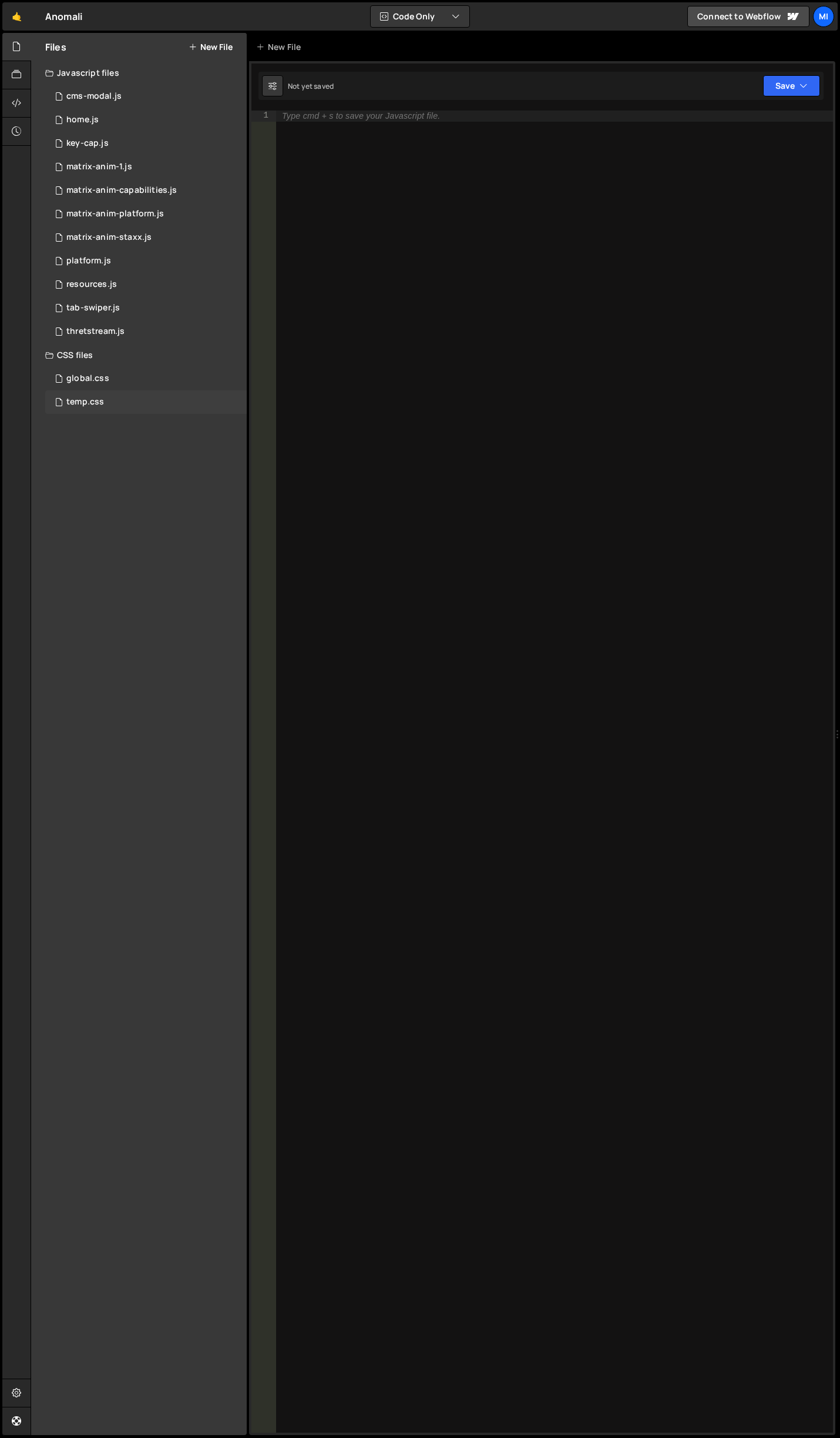
click at [124, 403] on div "temp.css 0" at bounding box center [146, 402] width 202 height 23
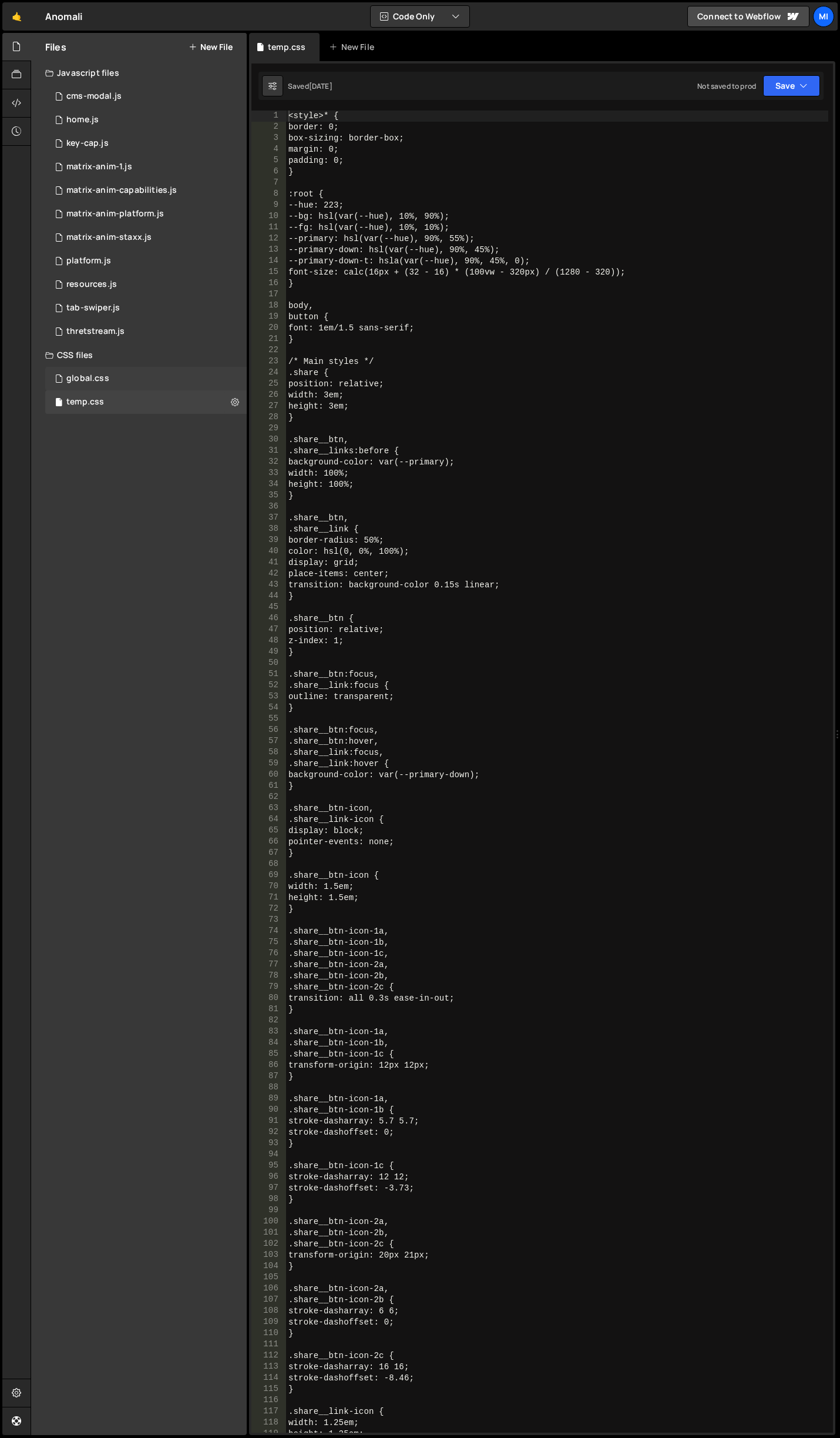
click at [123, 372] on div "global.css 0" at bounding box center [146, 379] width 202 height 23
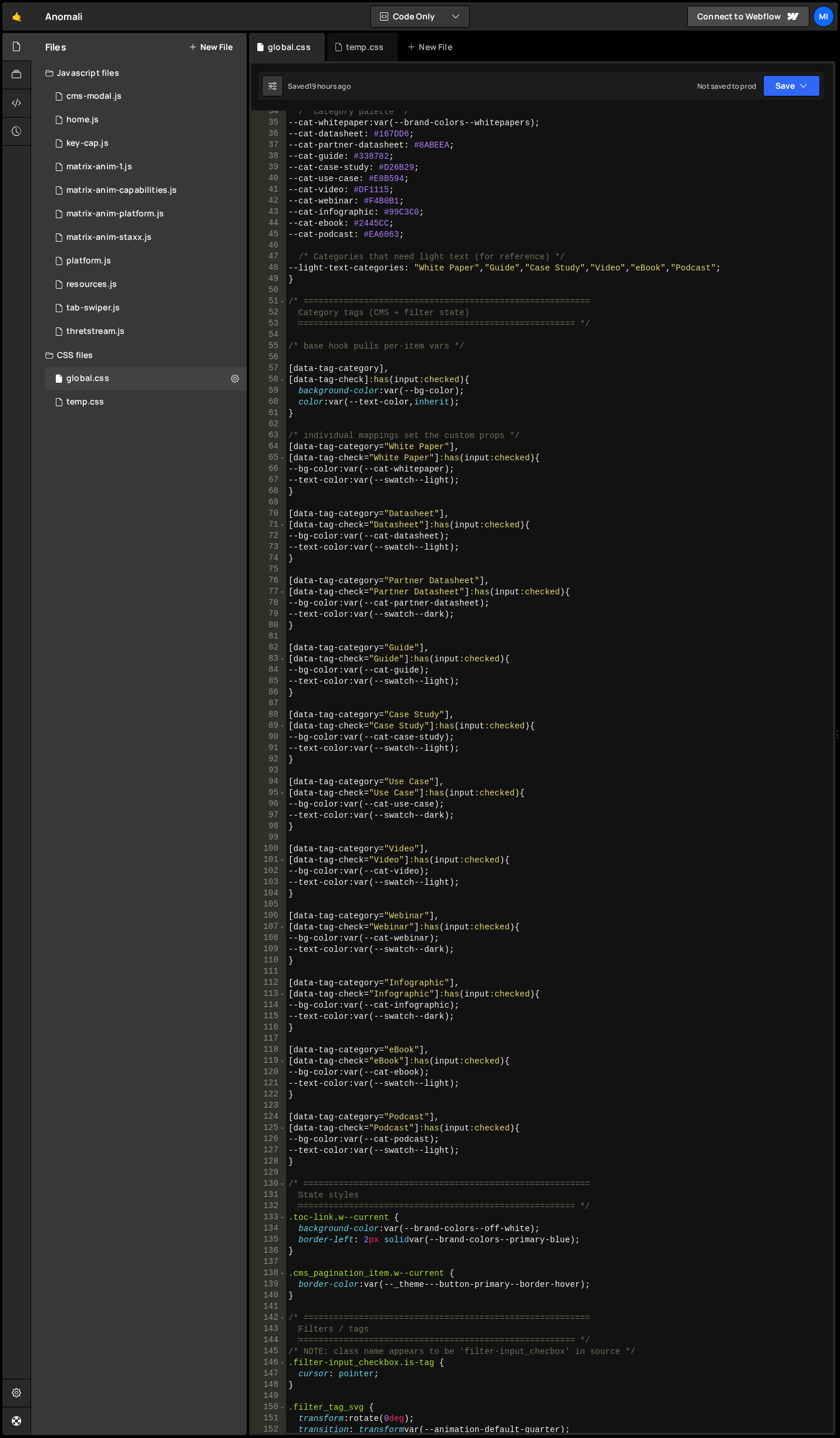
scroll to position [529, 0]
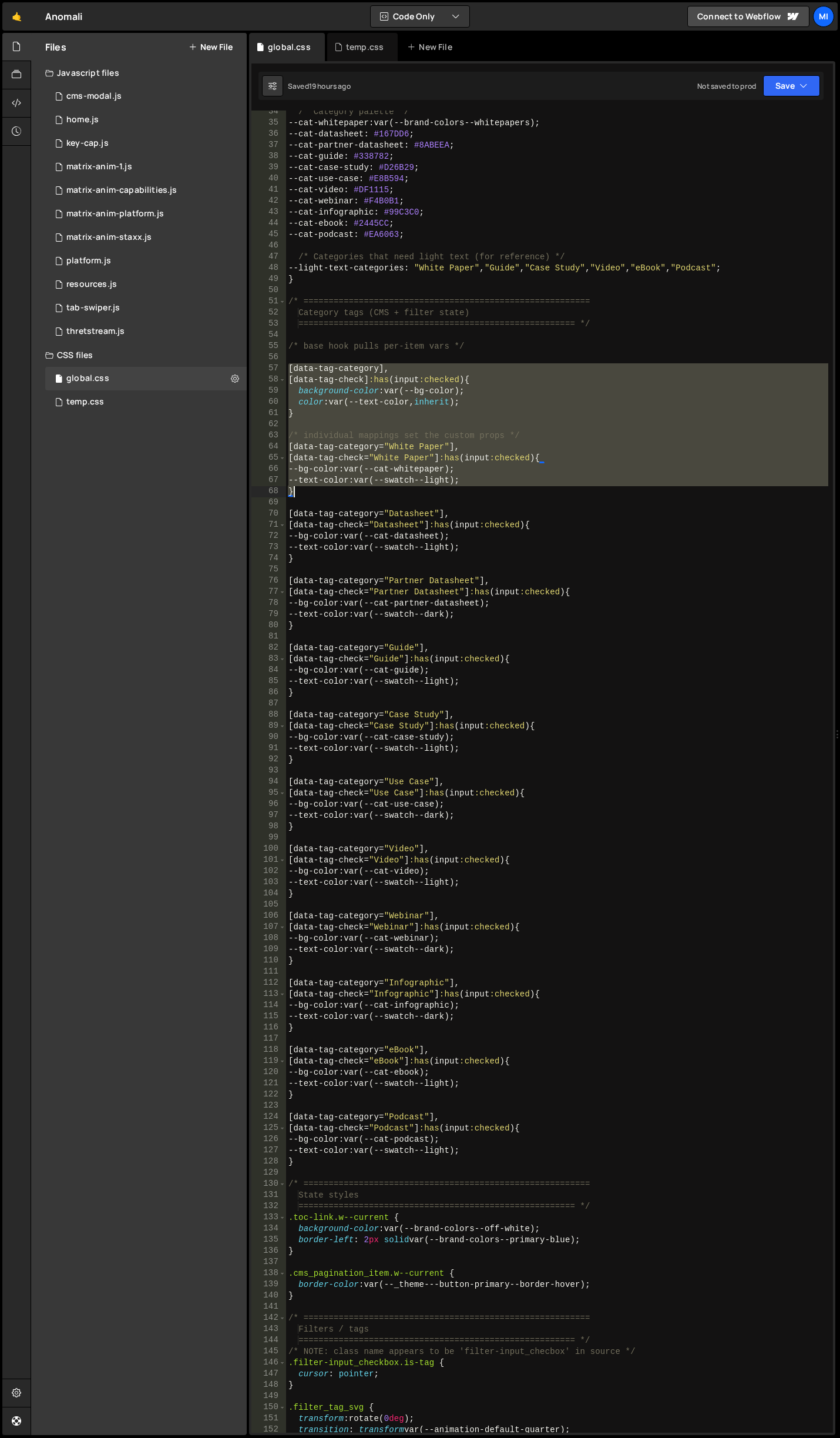
drag, startPoint x: 287, startPoint y: 369, endPoint x: 373, endPoint y: 490, distance: 148.4
click at [373, 490] on div "/* Category palette */ --cat-whitepaper : var(--brand-colors--whitepapers) ; --…" at bounding box center [557, 779] width 542 height 1345
click at [519, 514] on div "/* Category palette */ --cat-whitepaper : var(--brand-colors--whitepapers) ; --…" at bounding box center [557, 779] width 542 height 1345
type textarea "[data-tag-category="Datasheet"],"
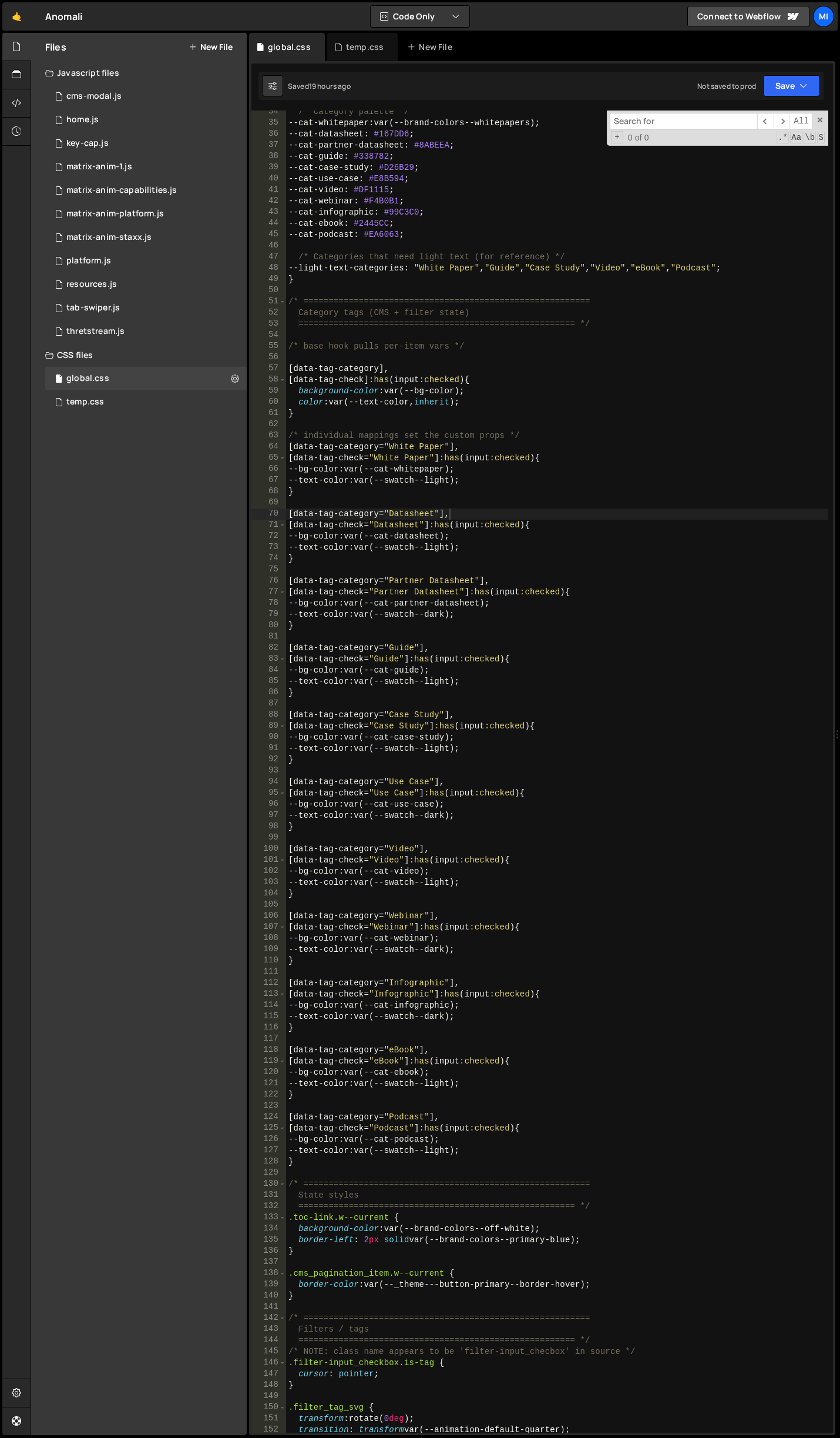
type input "b"
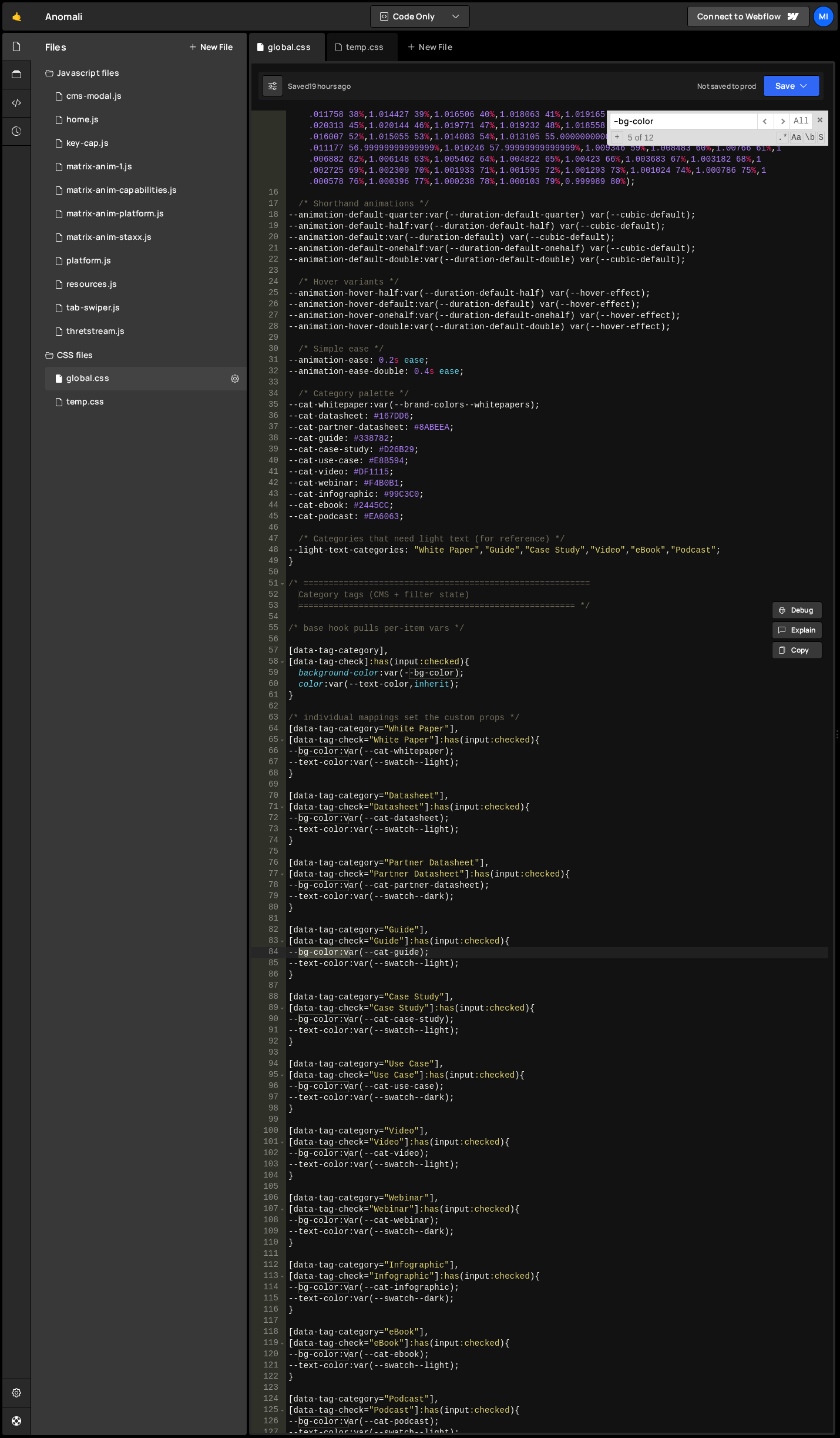
scroll to position [423, 0]
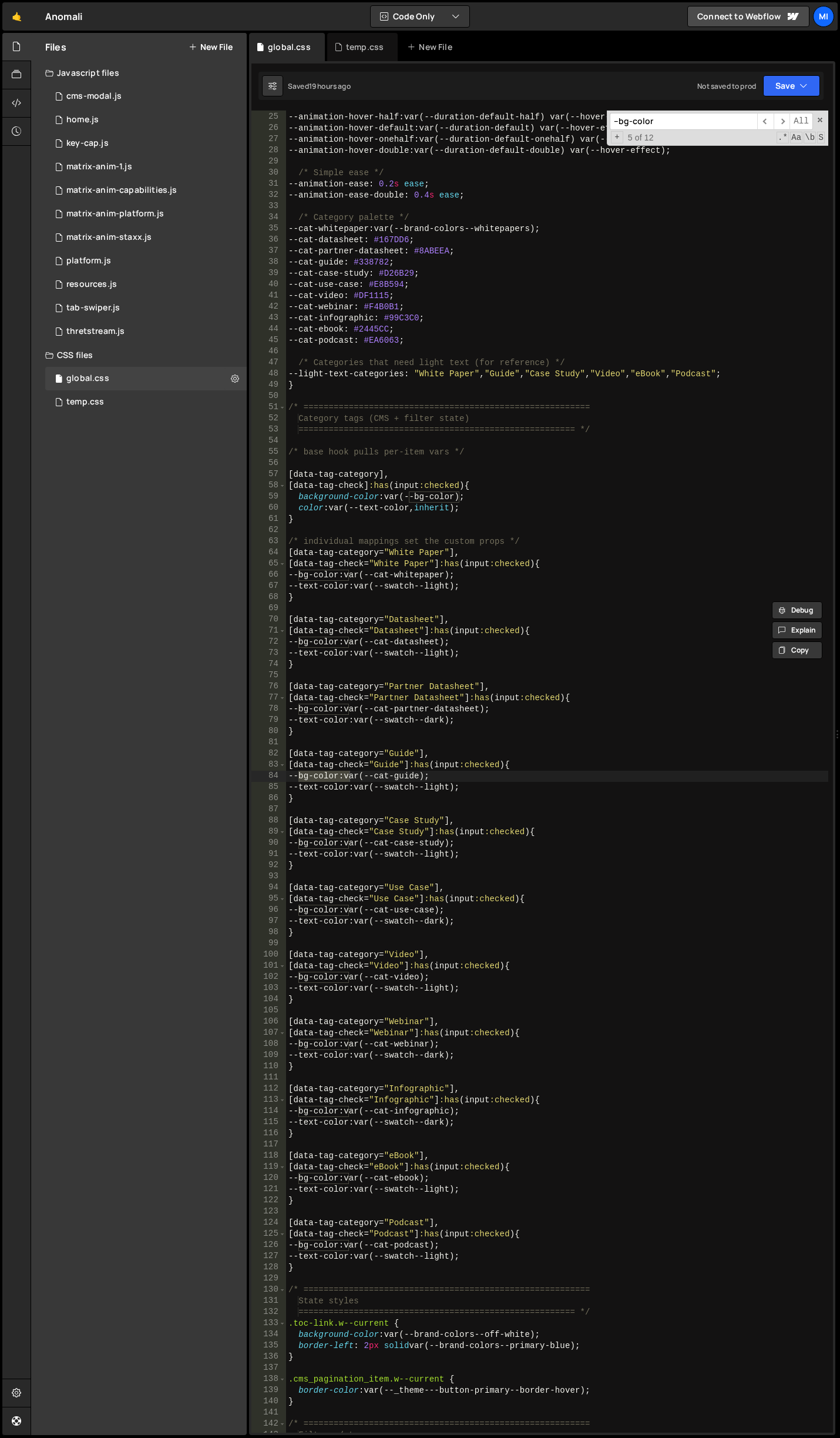
type input "--bg-color"
click at [491, 594] on div "/* Hover variants */ --animation-hover-half : var(--duration-default-half) var(…" at bounding box center [557, 772] width 542 height 1345
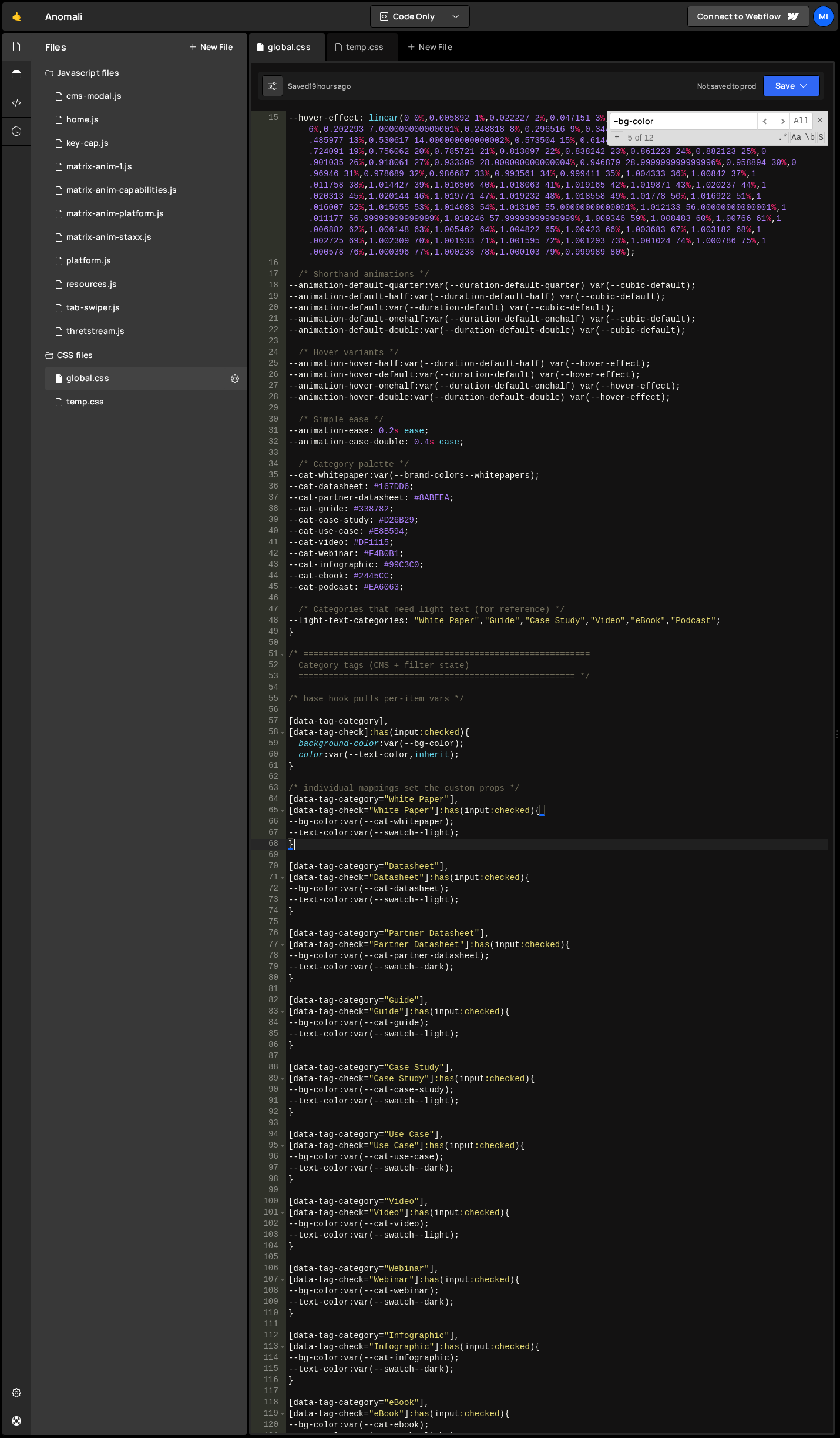
scroll to position [141, 0]
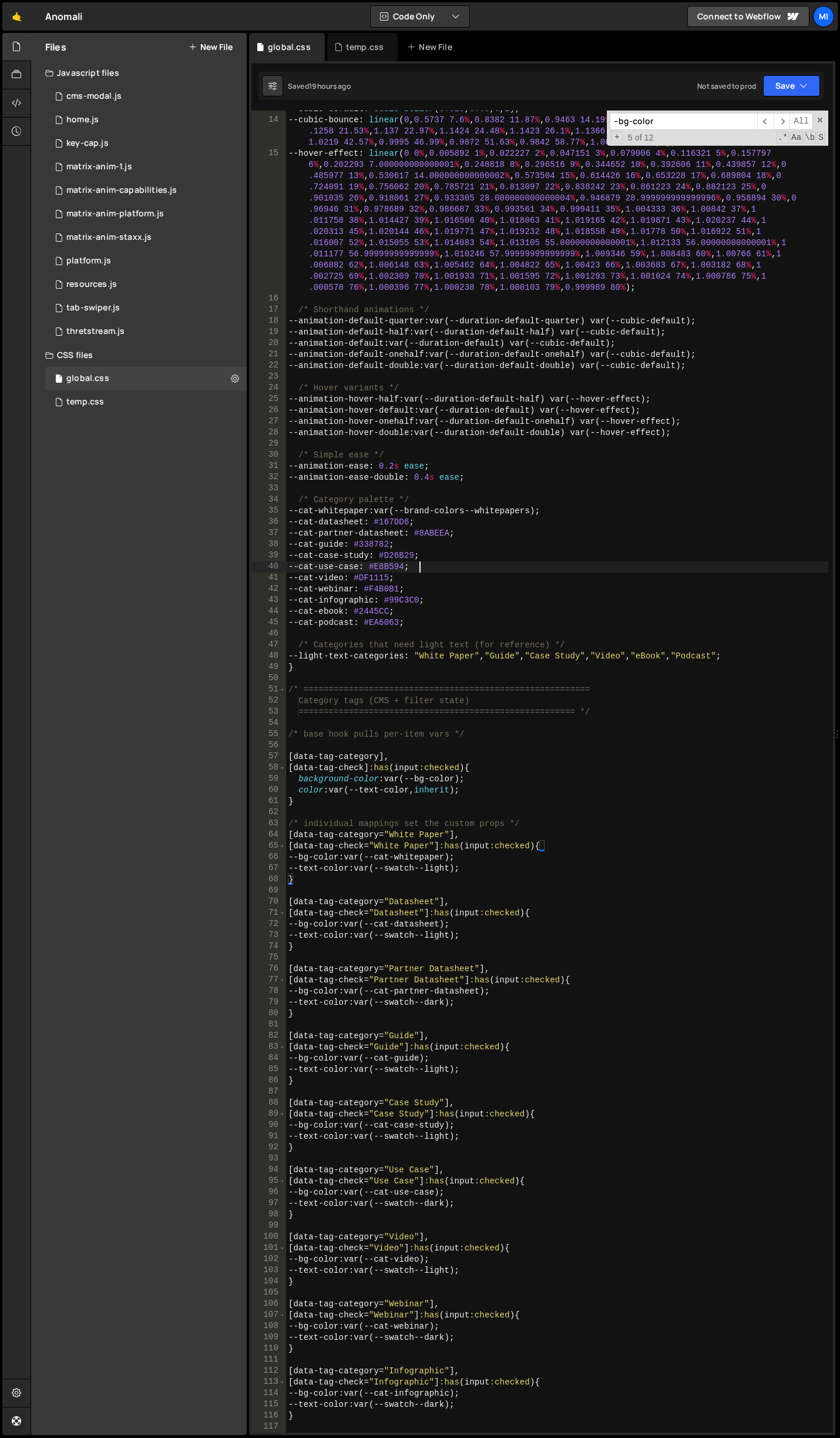
click at [464, 566] on div "--cubic-default : cubic-bezier ( 0.625 , 0.05 , 0 , 1 ) ; --cubic-bounce : line…" at bounding box center [557, 775] width 542 height 1345
type textarea "--cat-use-case: #E8B594;"
